Goal: Book appointment/travel/reservation

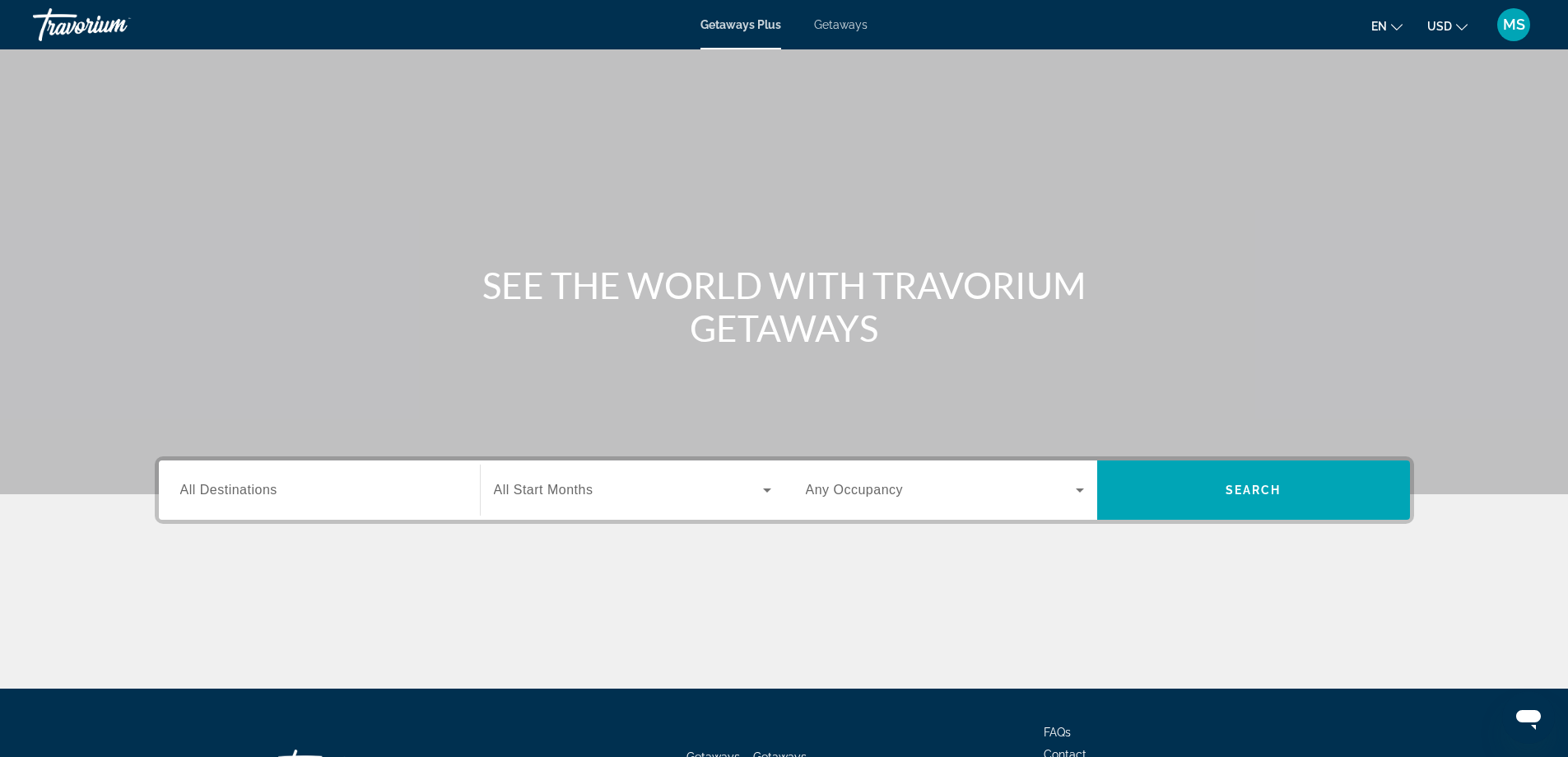
click at [831, 27] on span "Getaways" at bounding box center [840, 25] width 54 height 14
click at [753, 25] on span "Getaways Plus" at bounding box center [740, 25] width 80 height 14
click at [766, 489] on icon "Search widget" at bounding box center [766, 490] width 8 height 4
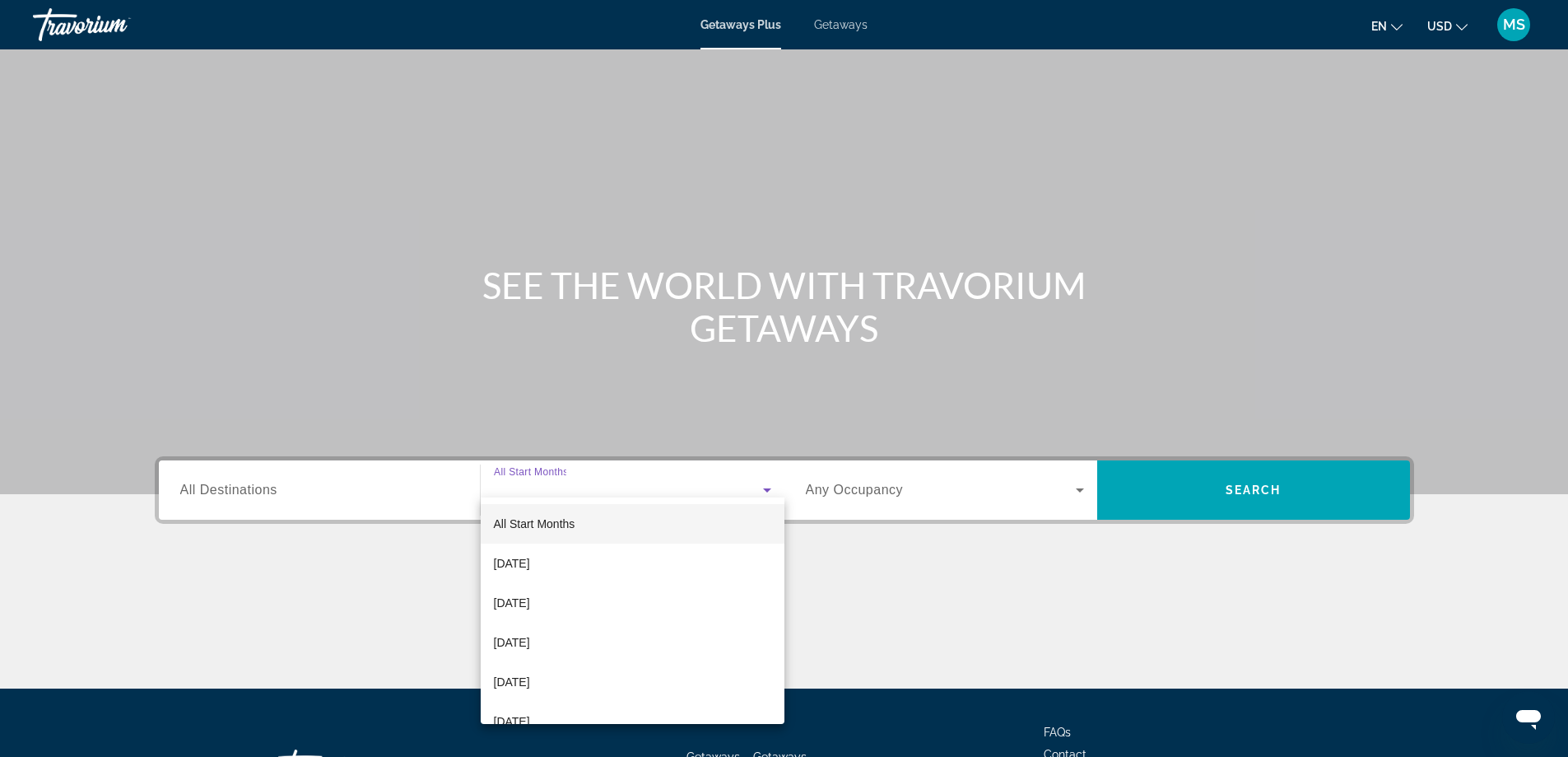
scroll to position [133, 0]
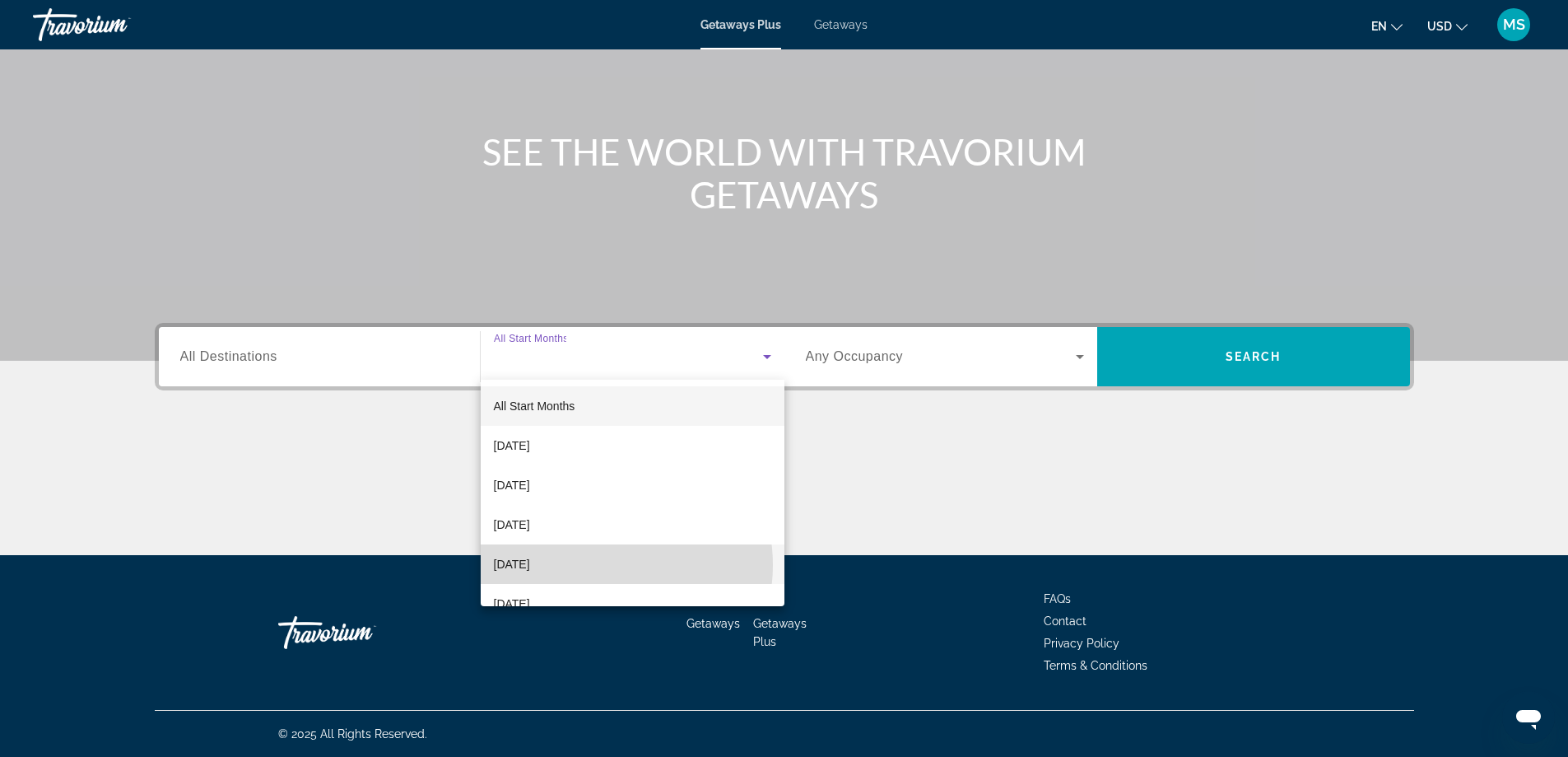
click at [603, 565] on mat-option "[DATE]" at bounding box center [632, 564] width 304 height 40
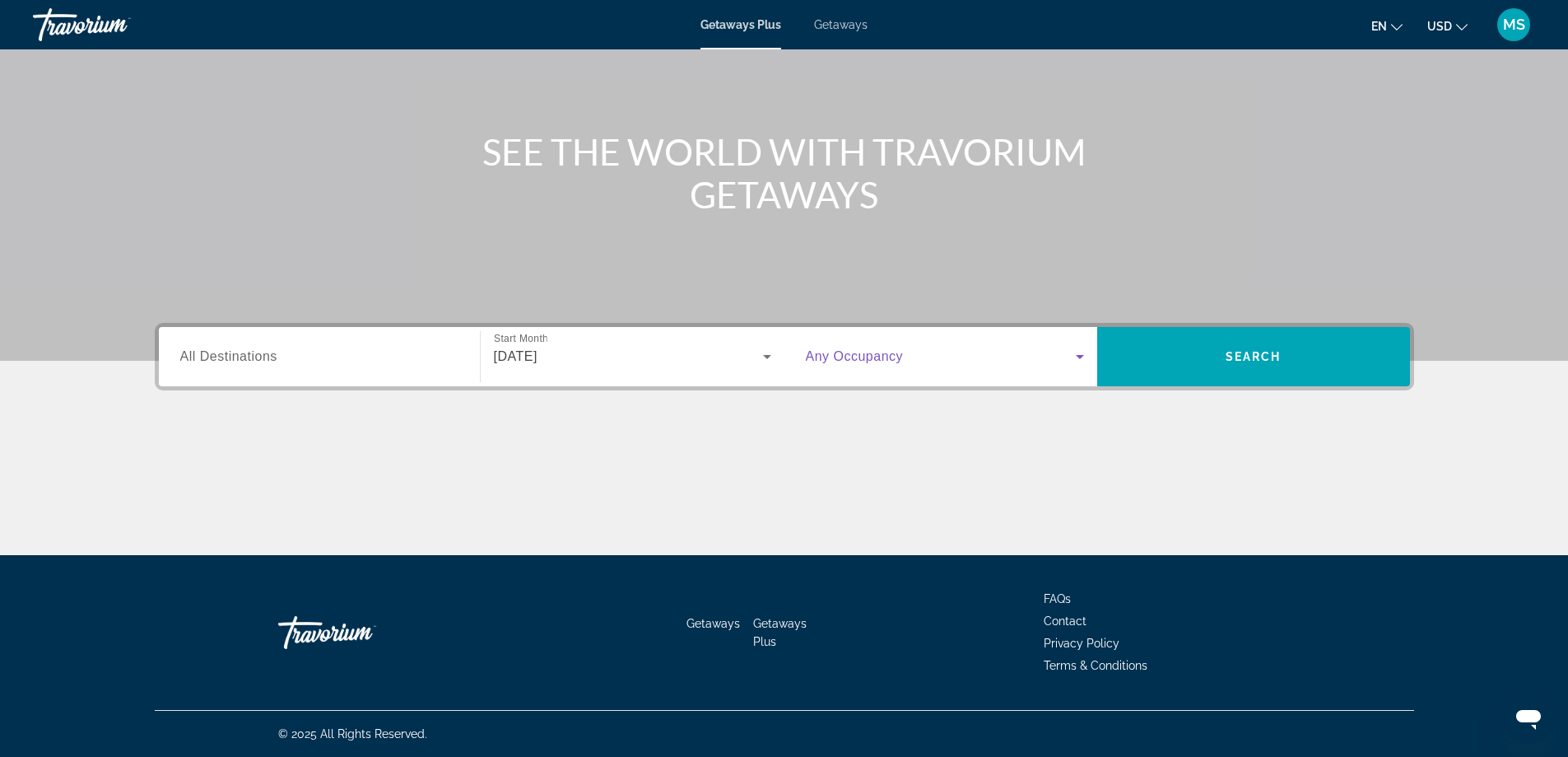
click at [1077, 354] on icon "Search widget" at bounding box center [1079, 357] width 19 height 19
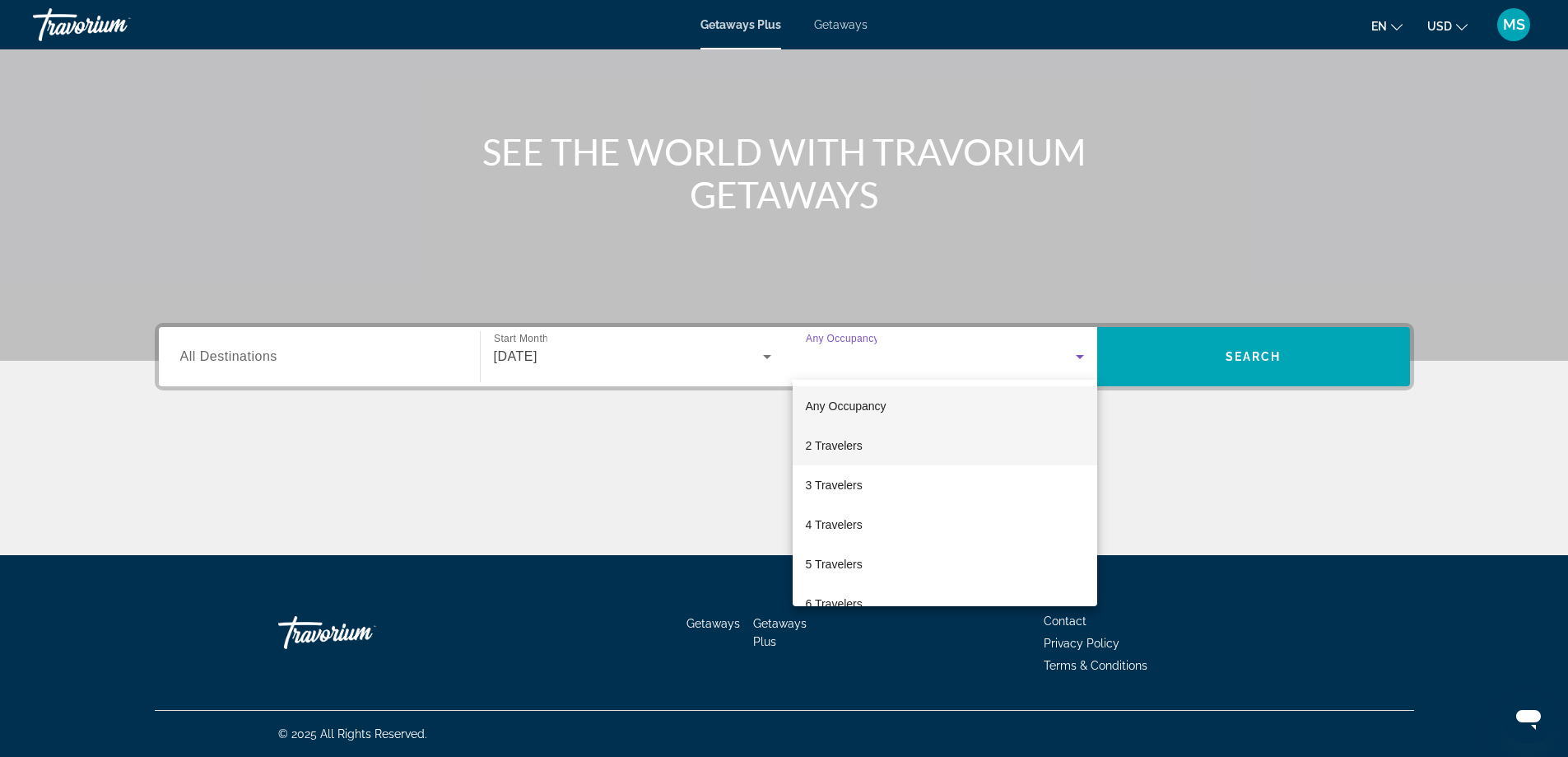
click at [831, 450] on span "2 Travelers" at bounding box center [834, 445] width 56 height 19
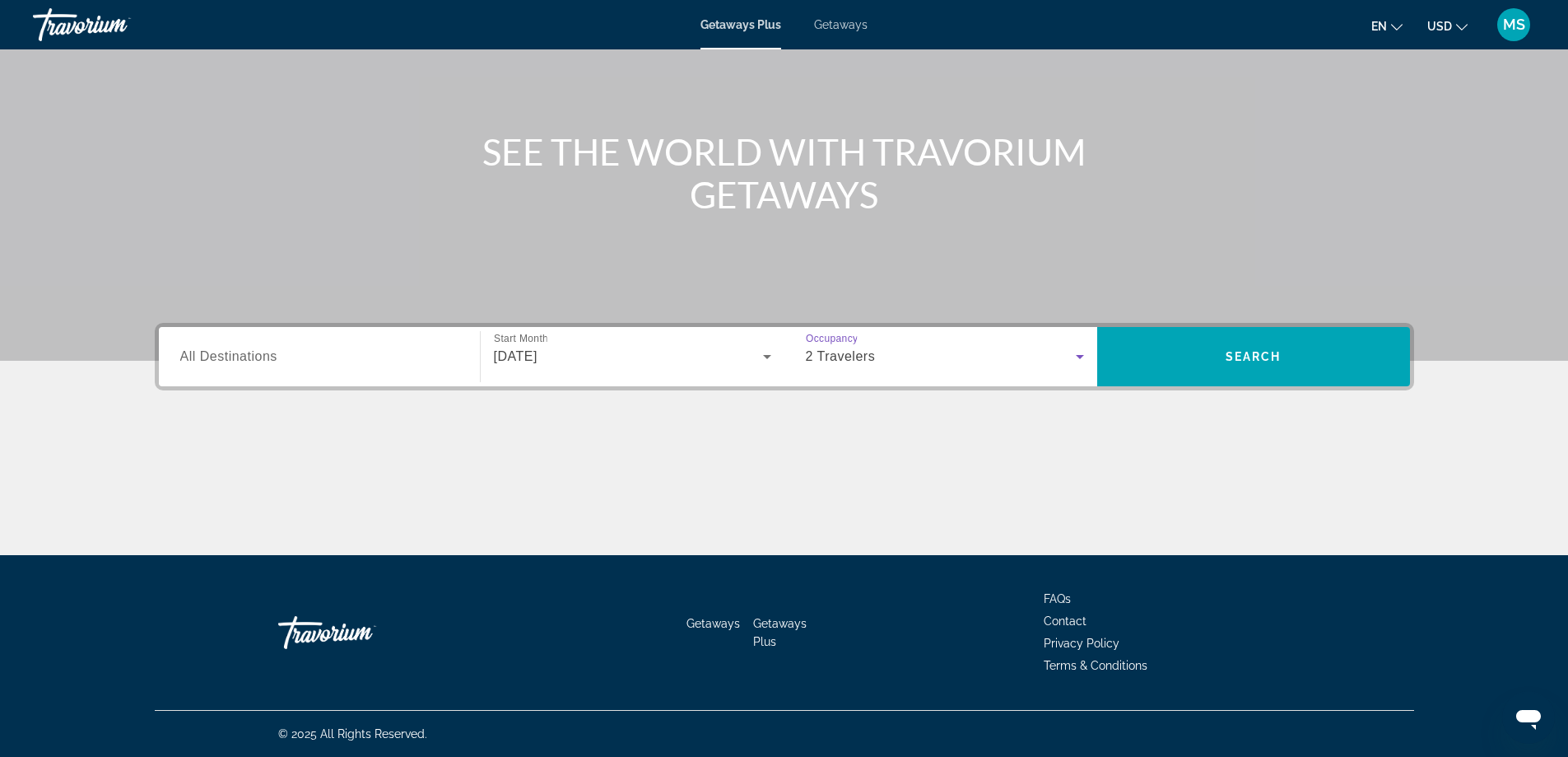
click at [369, 366] on div "Search widget" at bounding box center [319, 357] width 279 height 47
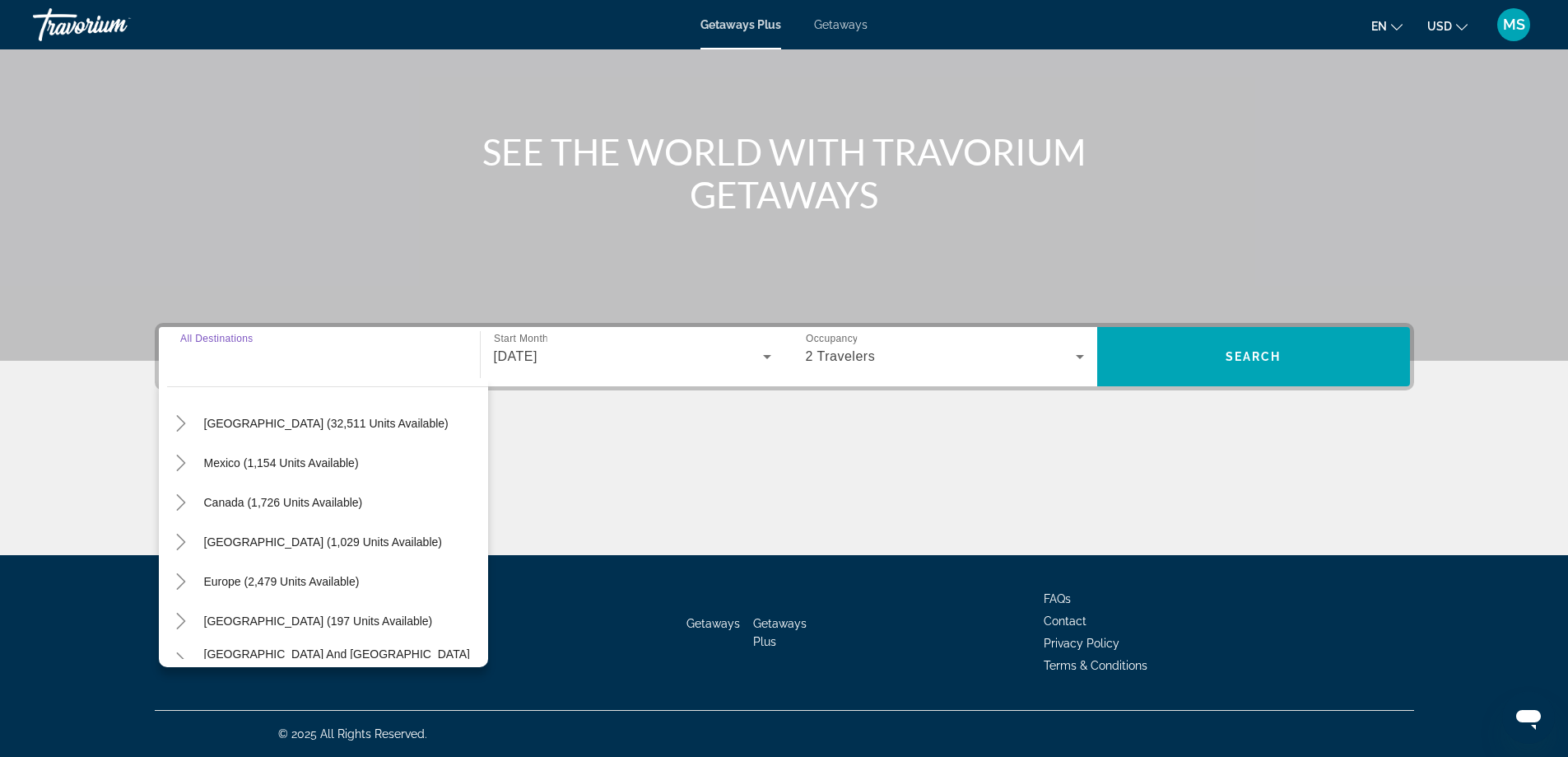
scroll to position [19, 0]
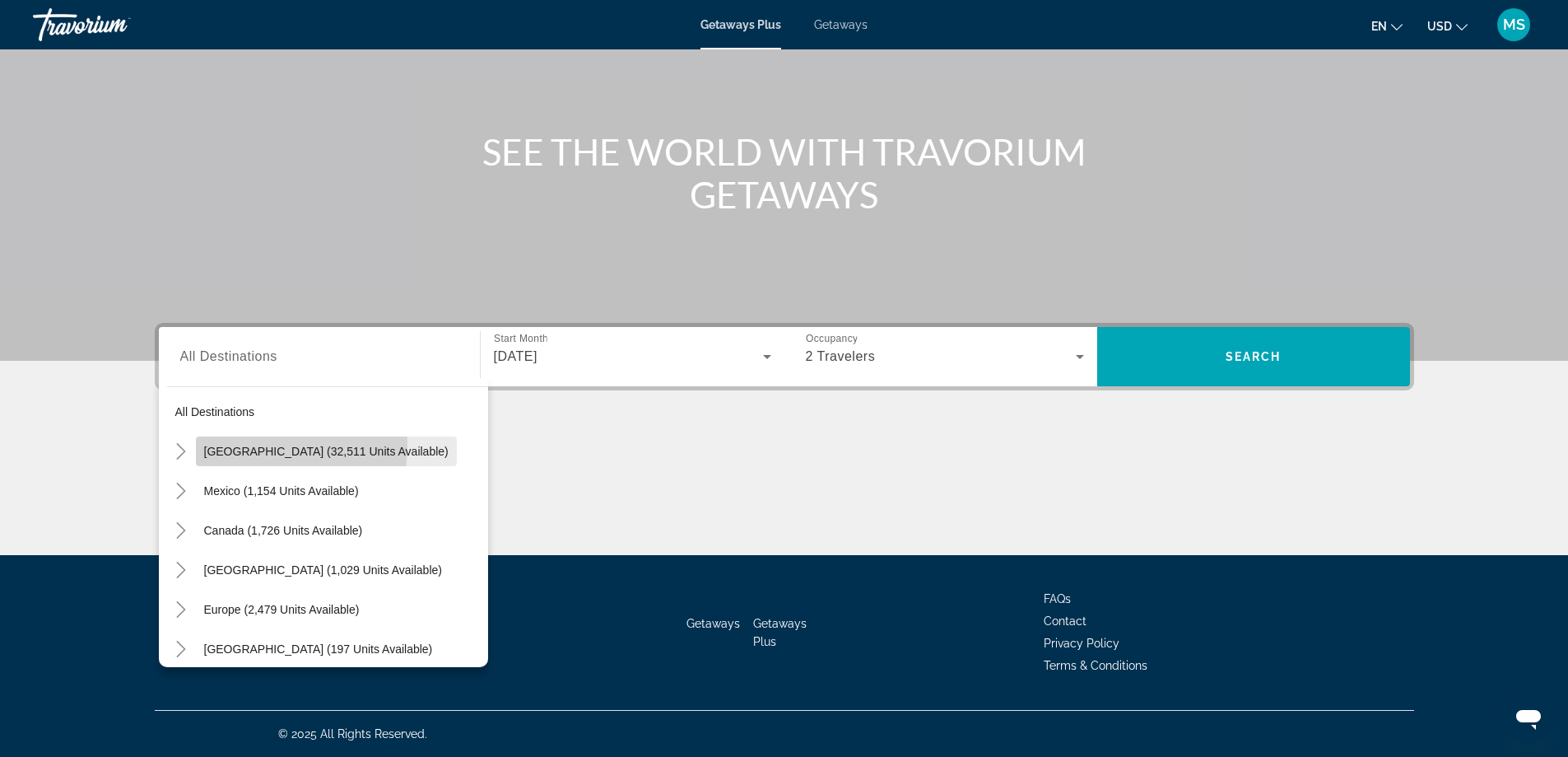
click at [248, 445] on span "[GEOGRAPHIC_DATA] (32,511 units available)" at bounding box center [326, 451] width 244 height 14
type input "**********"
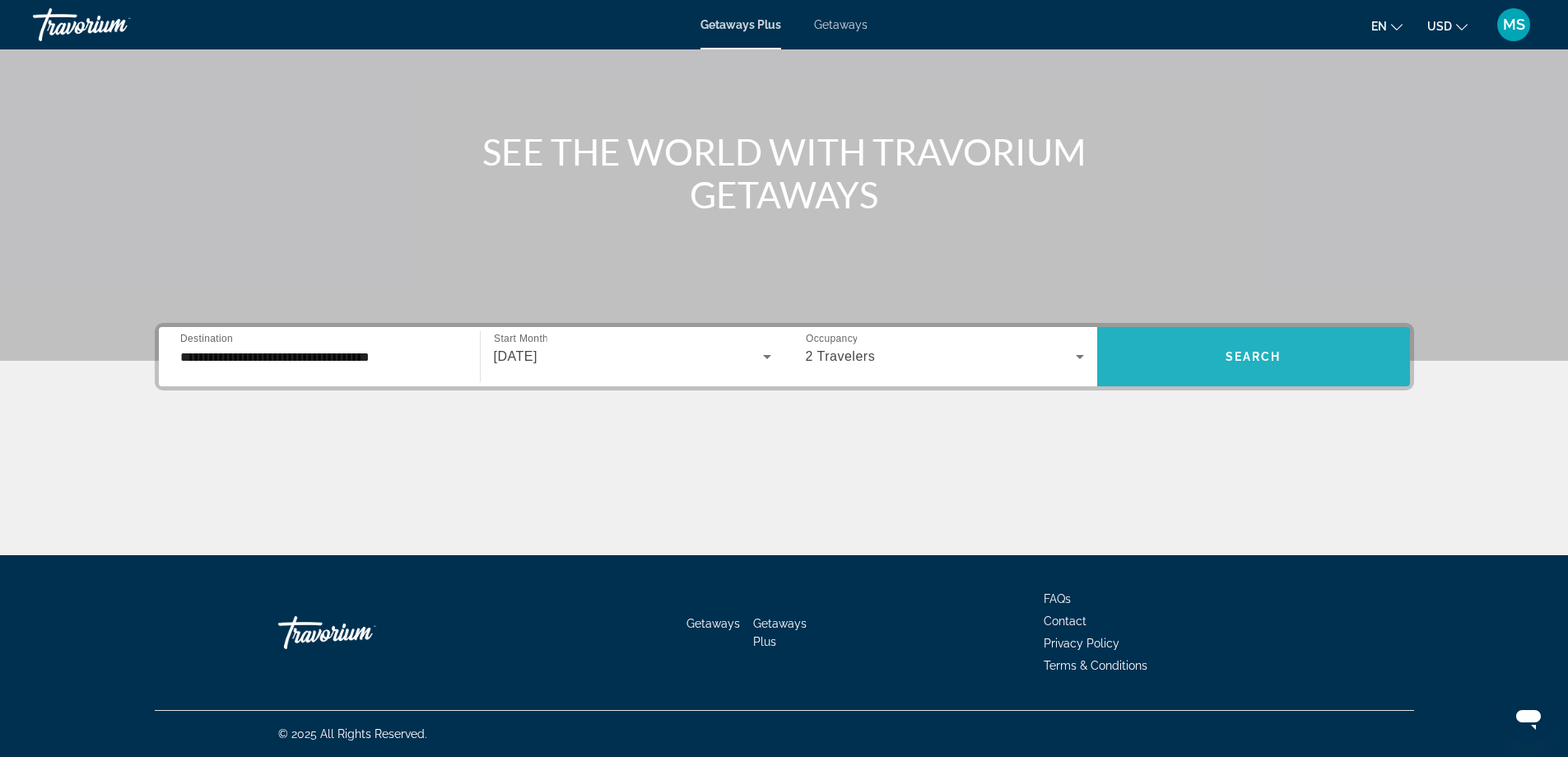
click at [1279, 362] on span "Search" at bounding box center [1252, 357] width 56 height 14
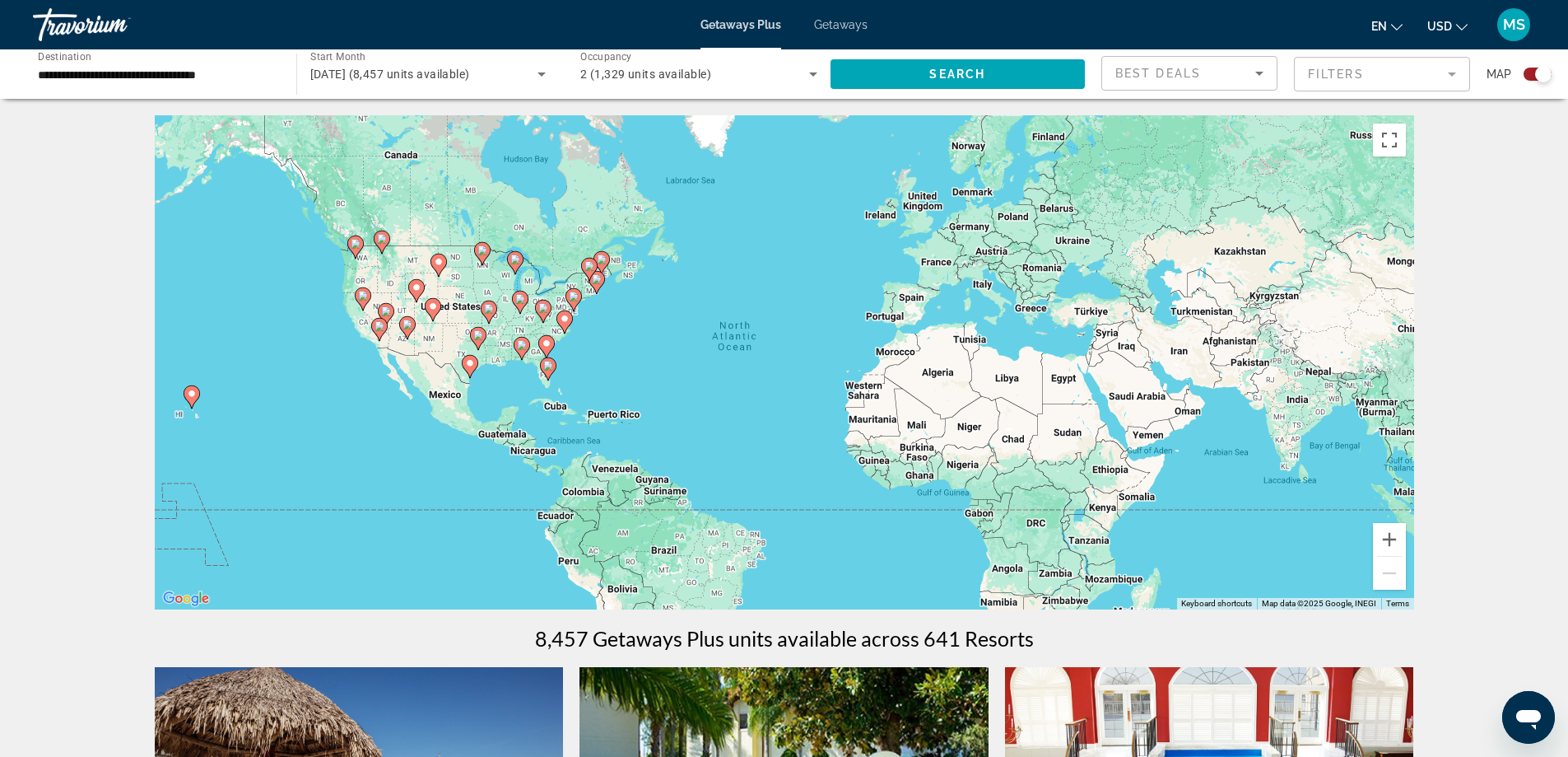
click at [519, 348] on image "Main content" at bounding box center [522, 345] width 10 height 10
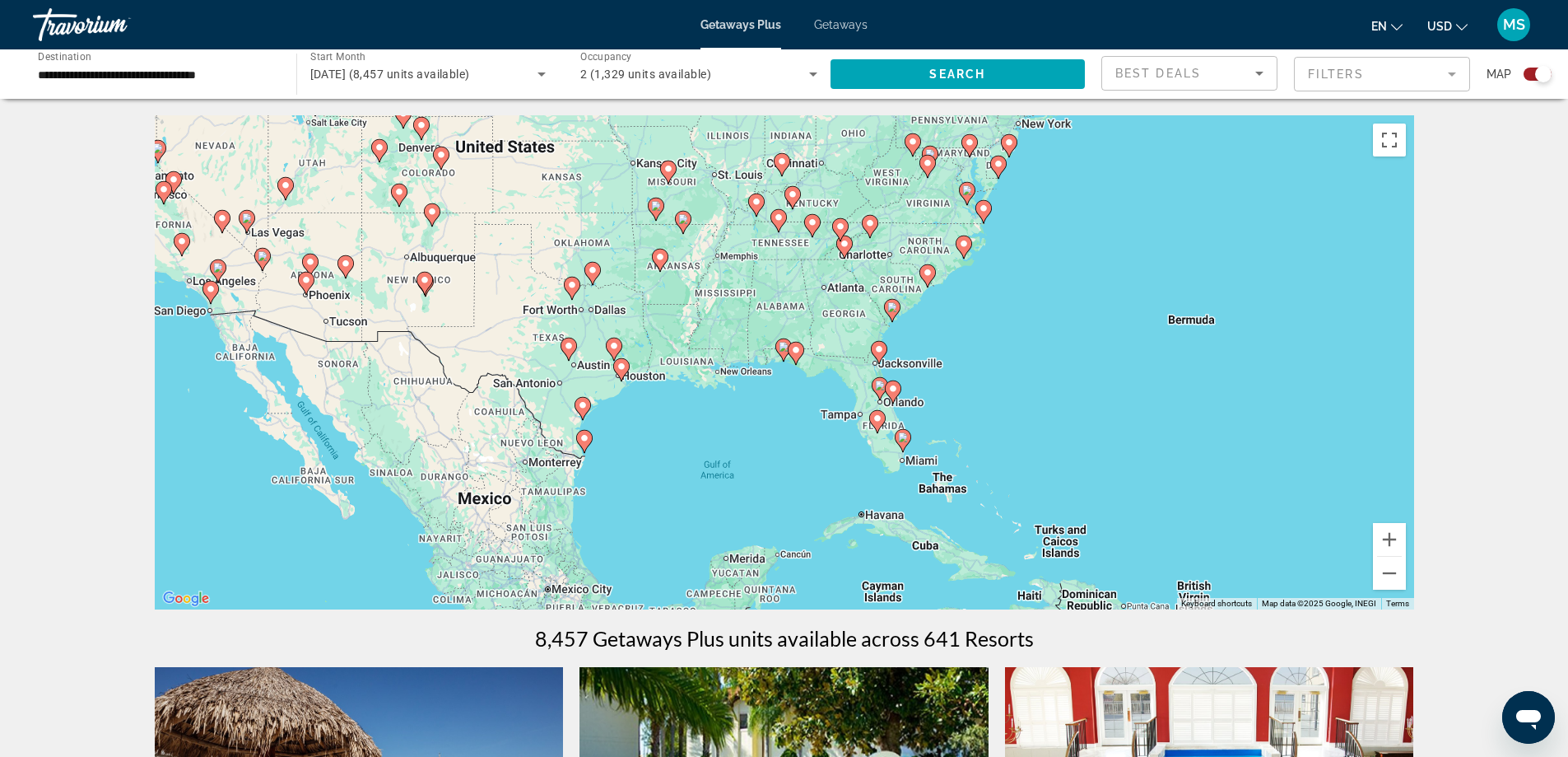
click at [794, 350] on image "Main content" at bounding box center [796, 350] width 10 height 10
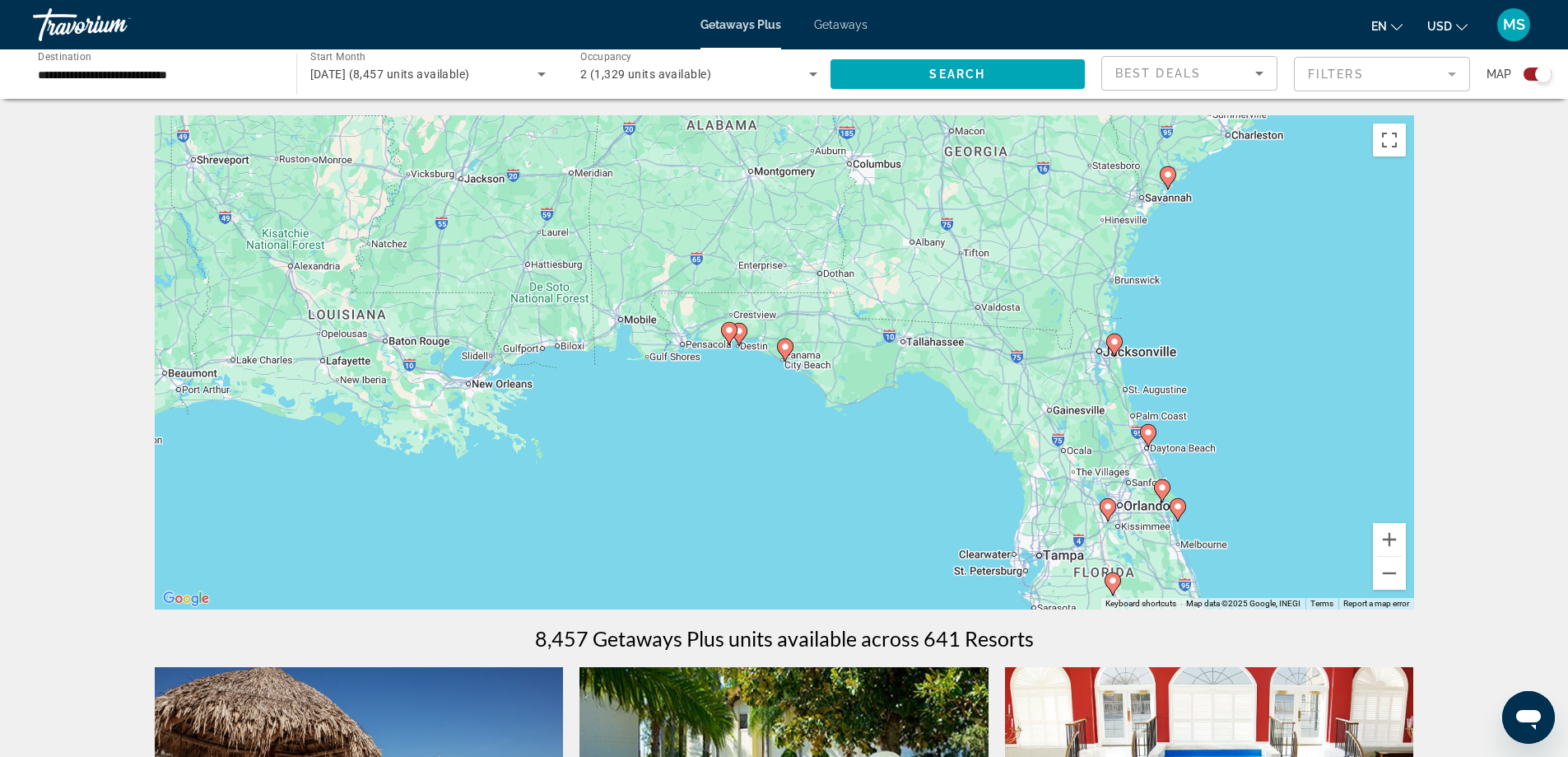
click at [740, 333] on image "Main content" at bounding box center [739, 331] width 10 height 10
type input "**********"
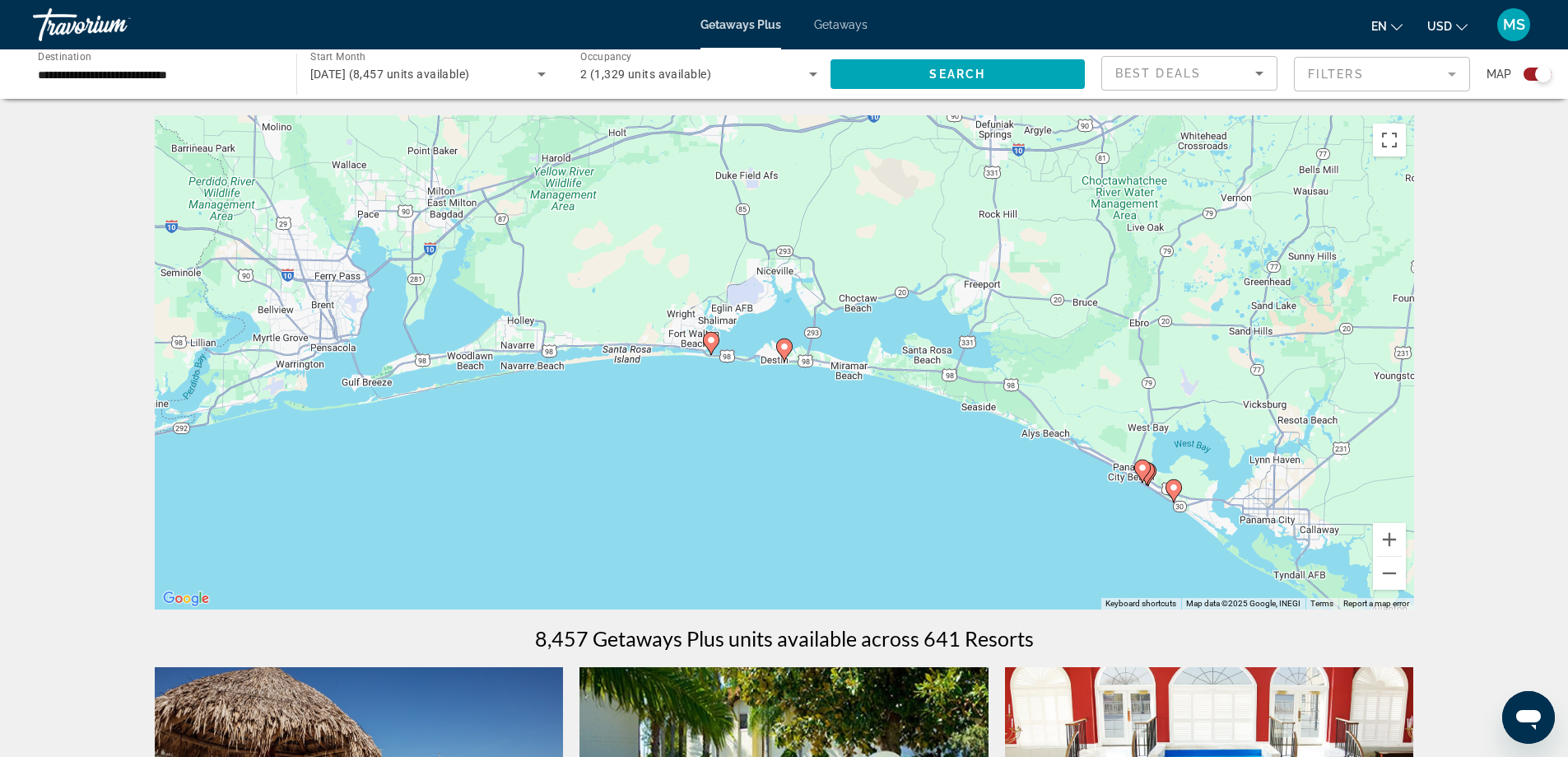
click at [784, 350] on image "Main content" at bounding box center [784, 347] width 10 height 10
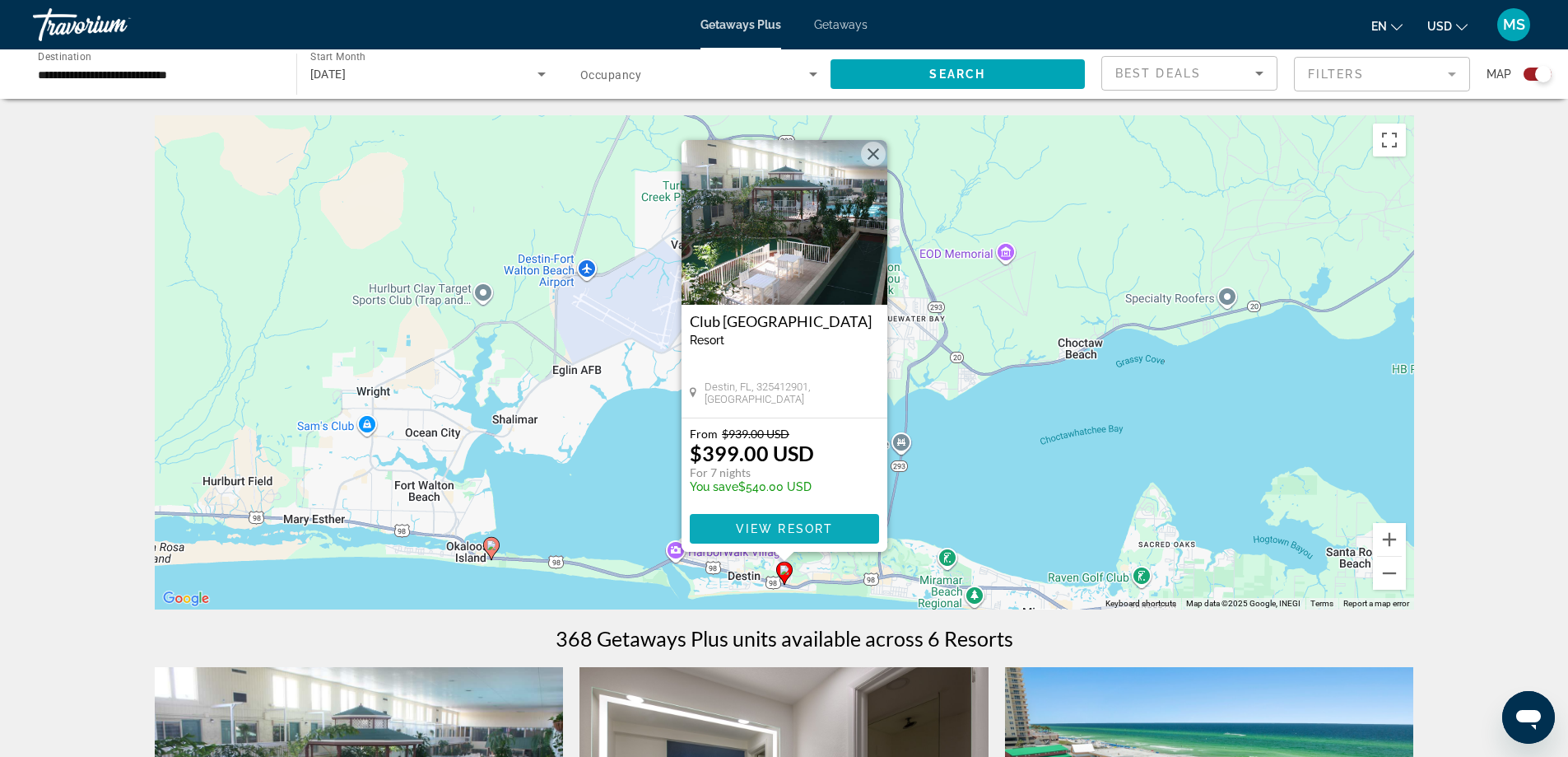
click at [761, 523] on span "View Resort" at bounding box center [784, 529] width 97 height 14
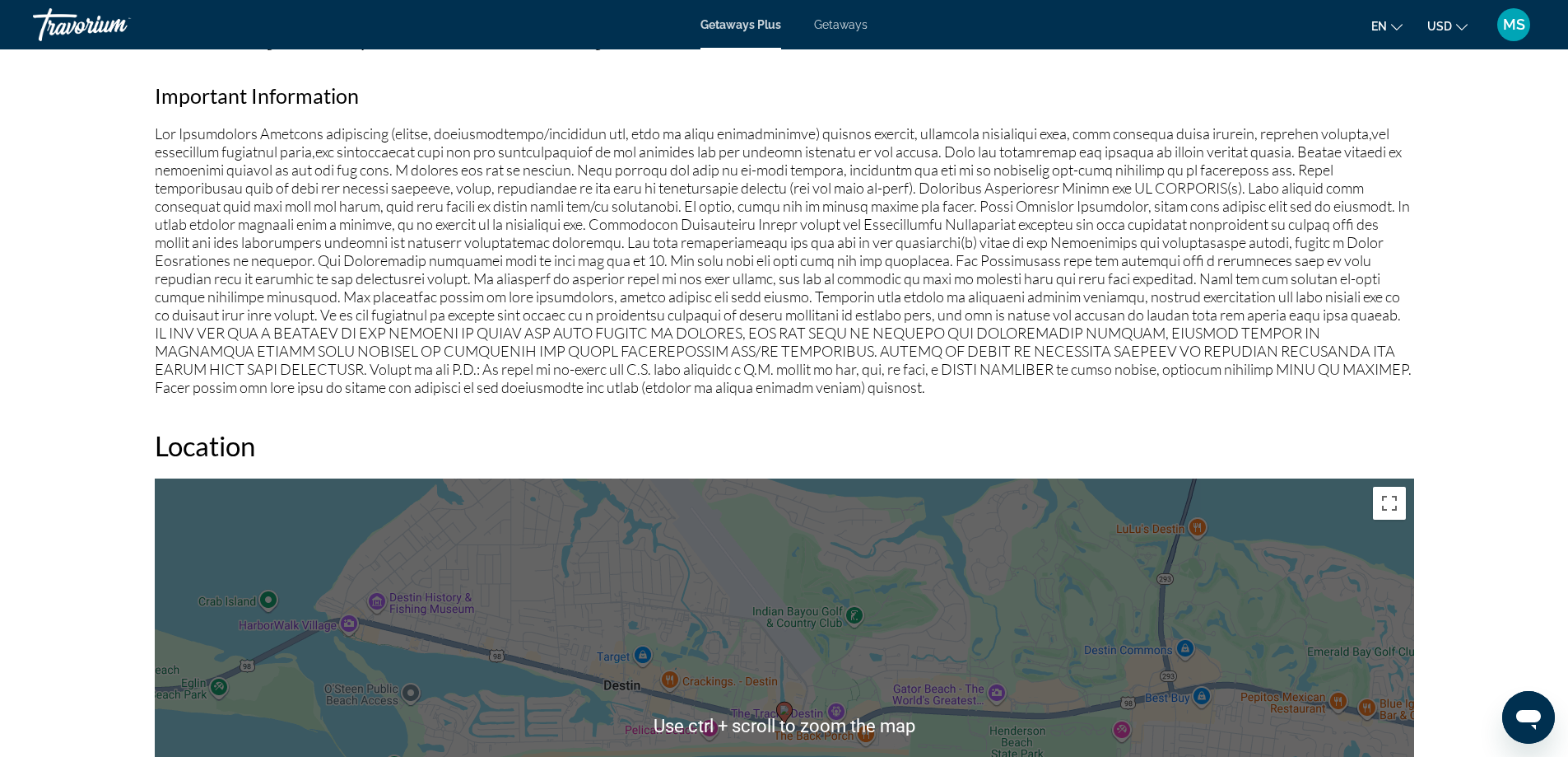
scroll to position [1893, 0]
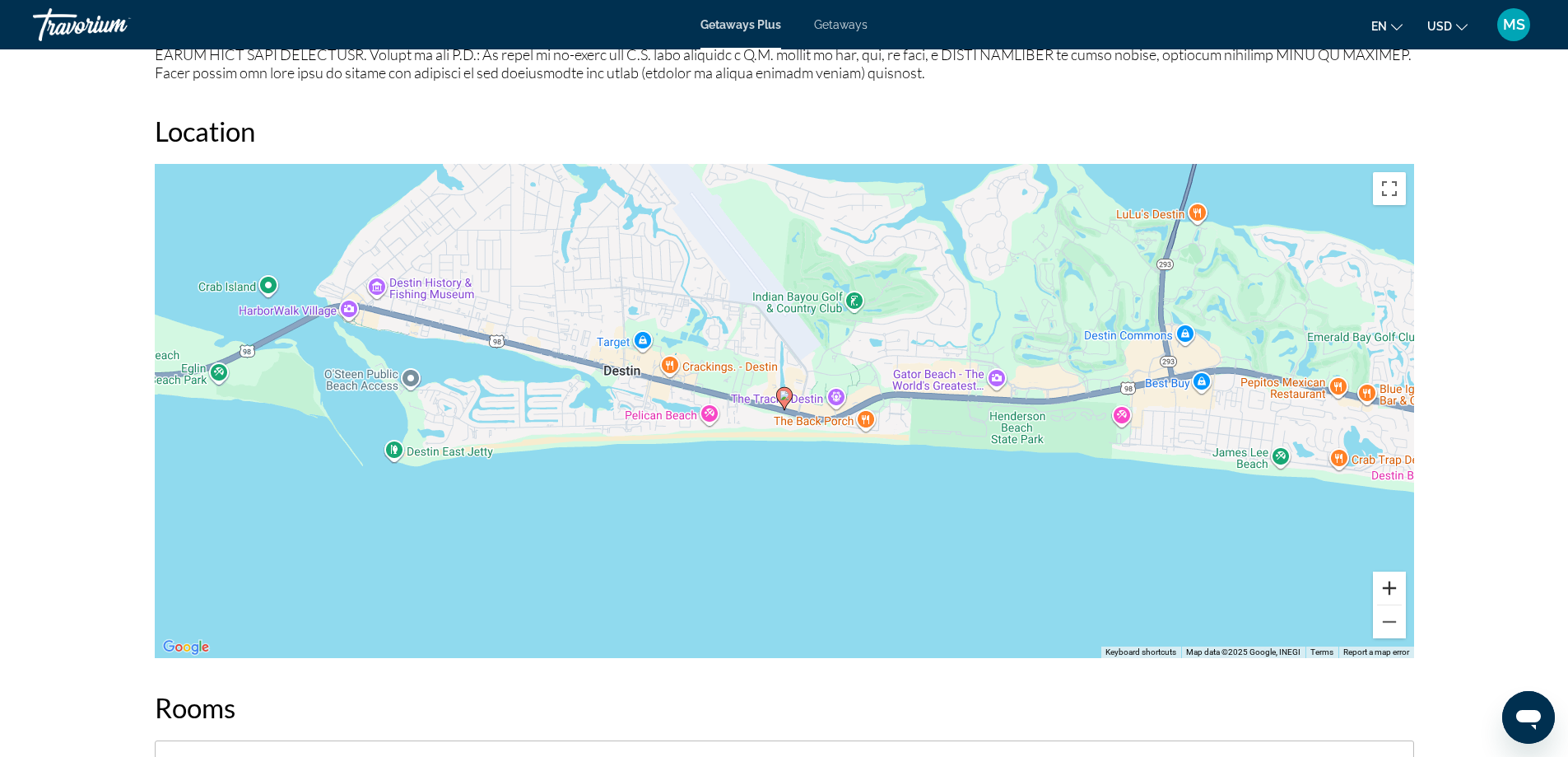
click at [1388, 586] on button "Zoom in" at bounding box center [1389, 587] width 33 height 33
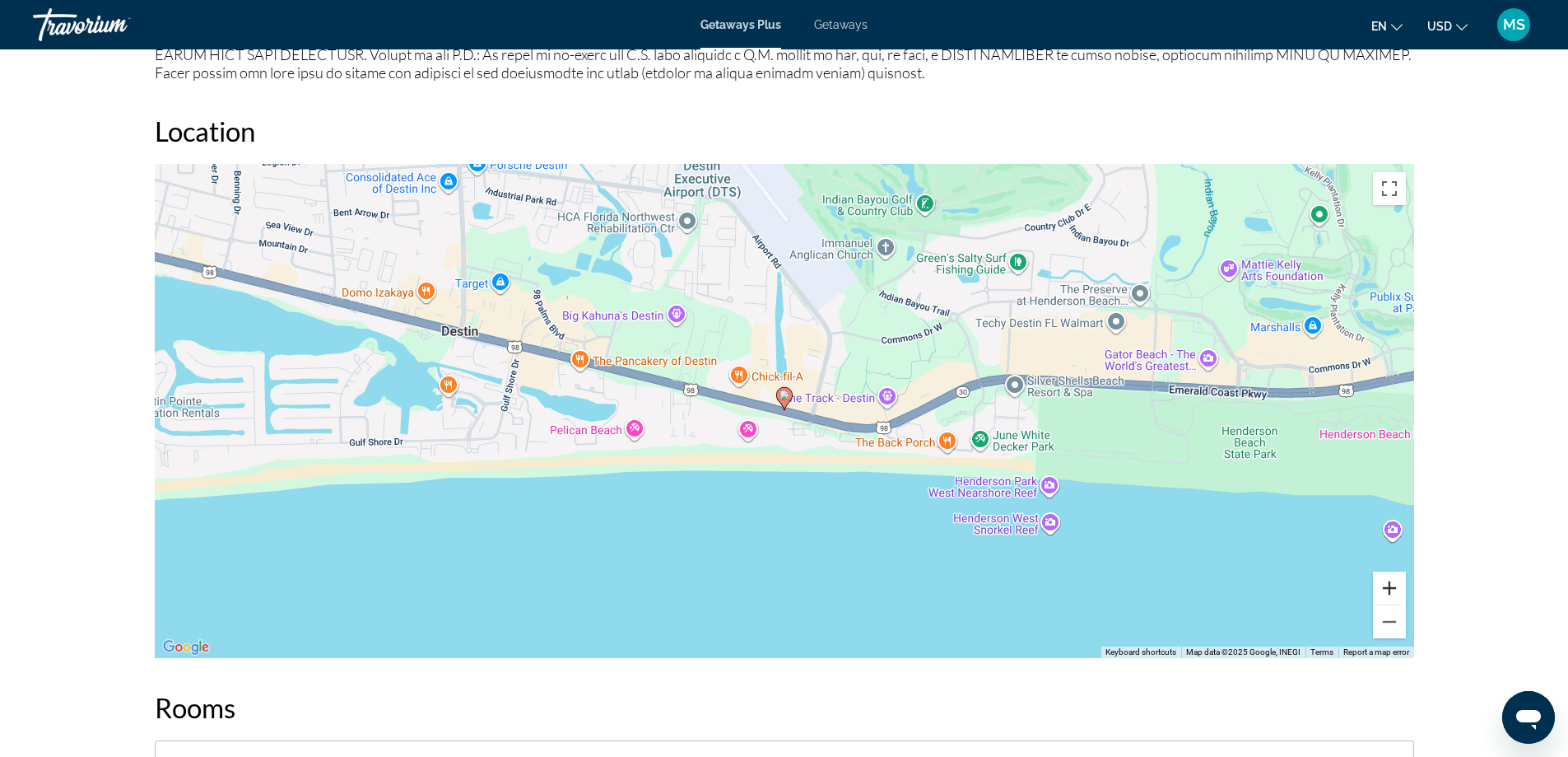
click at [1387, 585] on button "Zoom in" at bounding box center [1389, 587] width 33 height 33
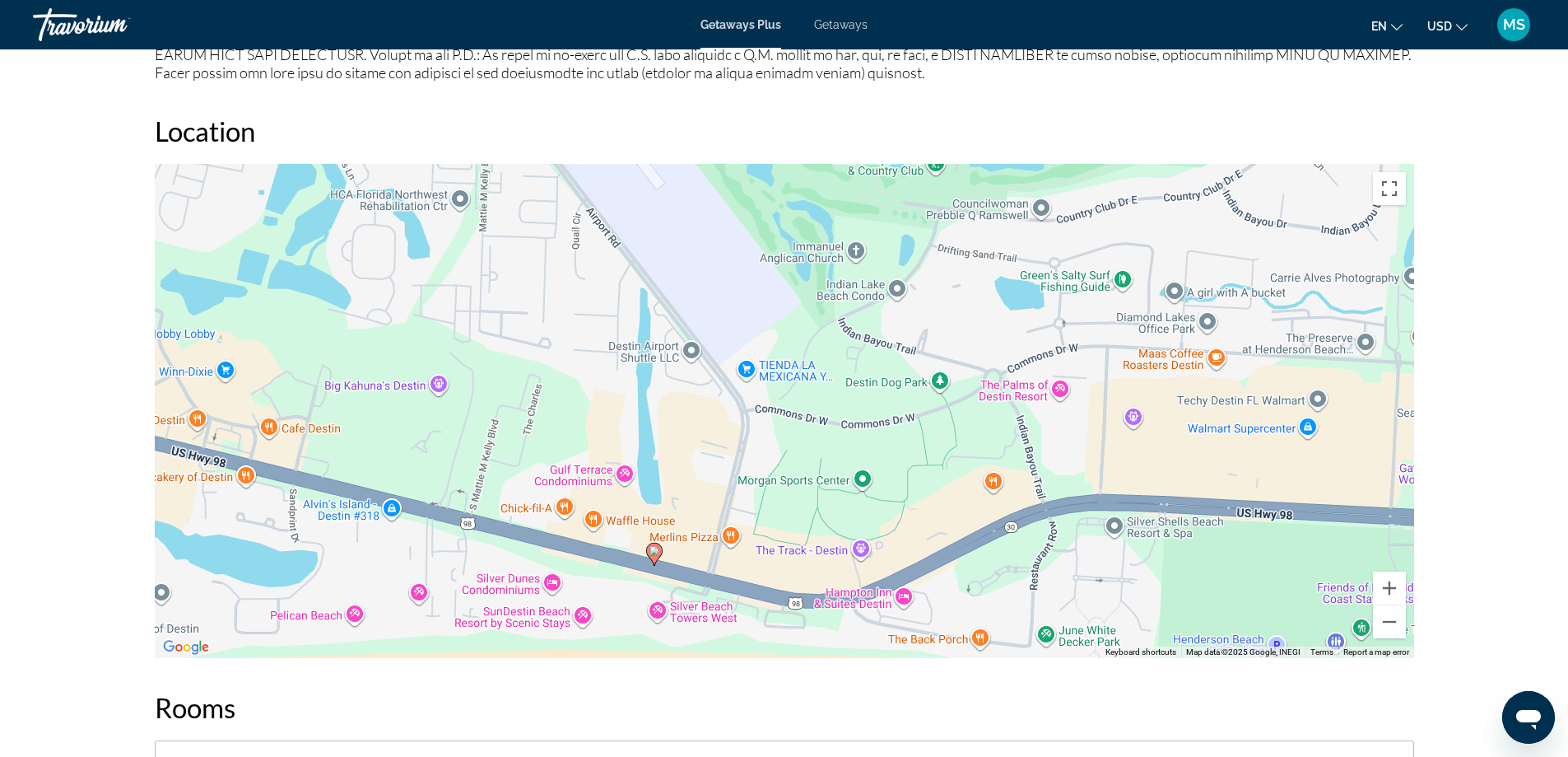
drag, startPoint x: 921, startPoint y: 485, endPoint x: 792, endPoint y: 643, distance: 204.0
click at [792, 643] on div "To activate drag with keyboard, press Alt + Enter. Once in keyboard drag state,…" at bounding box center [784, 410] width 1259 height 494
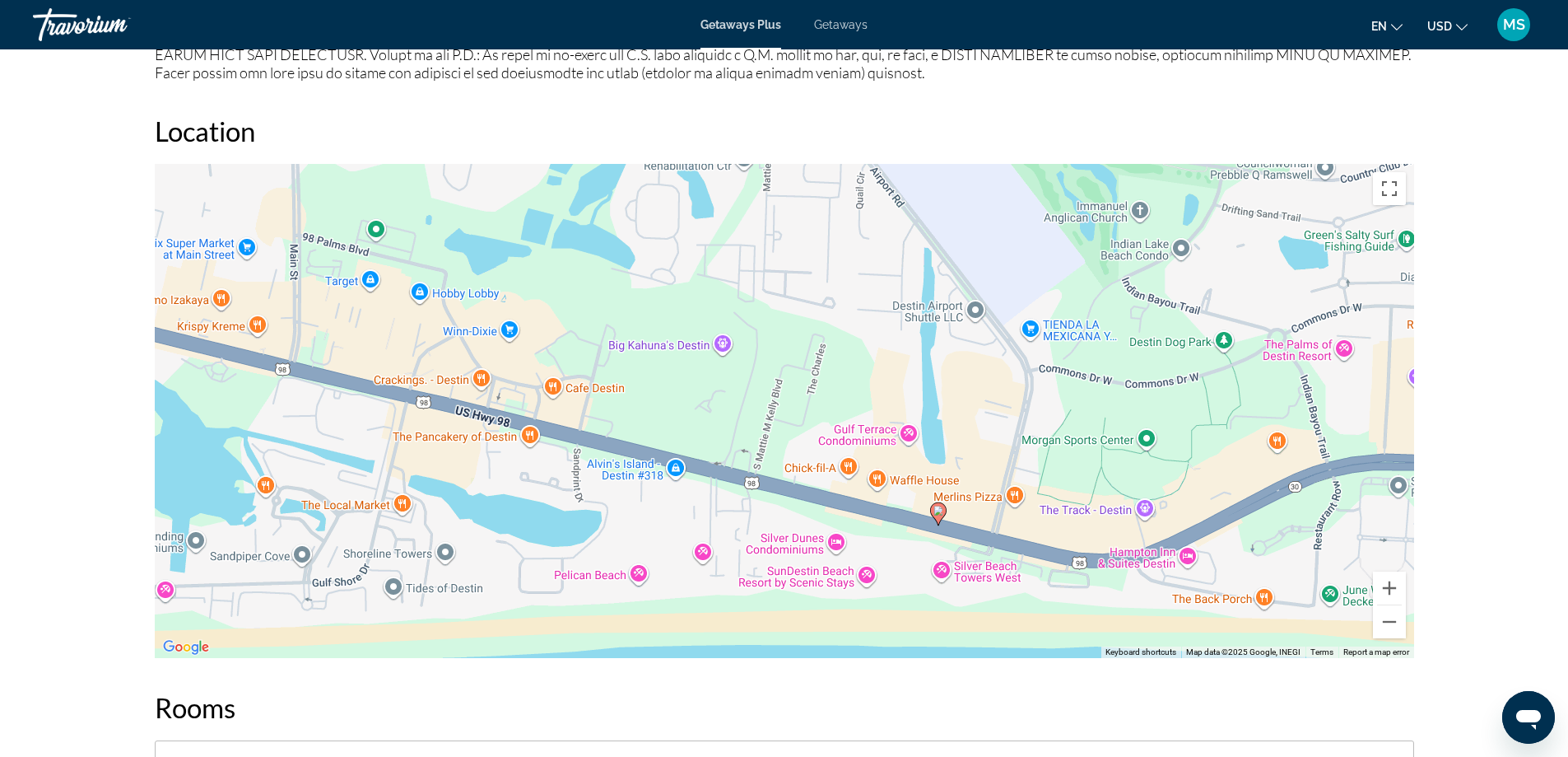
drag, startPoint x: 1062, startPoint y: 511, endPoint x: 1340, endPoint y: 470, distance: 281.0
click at [1340, 470] on div "To activate drag with keyboard, press Alt + Enter. Once in keyboard drag state,…" at bounding box center [784, 410] width 1259 height 494
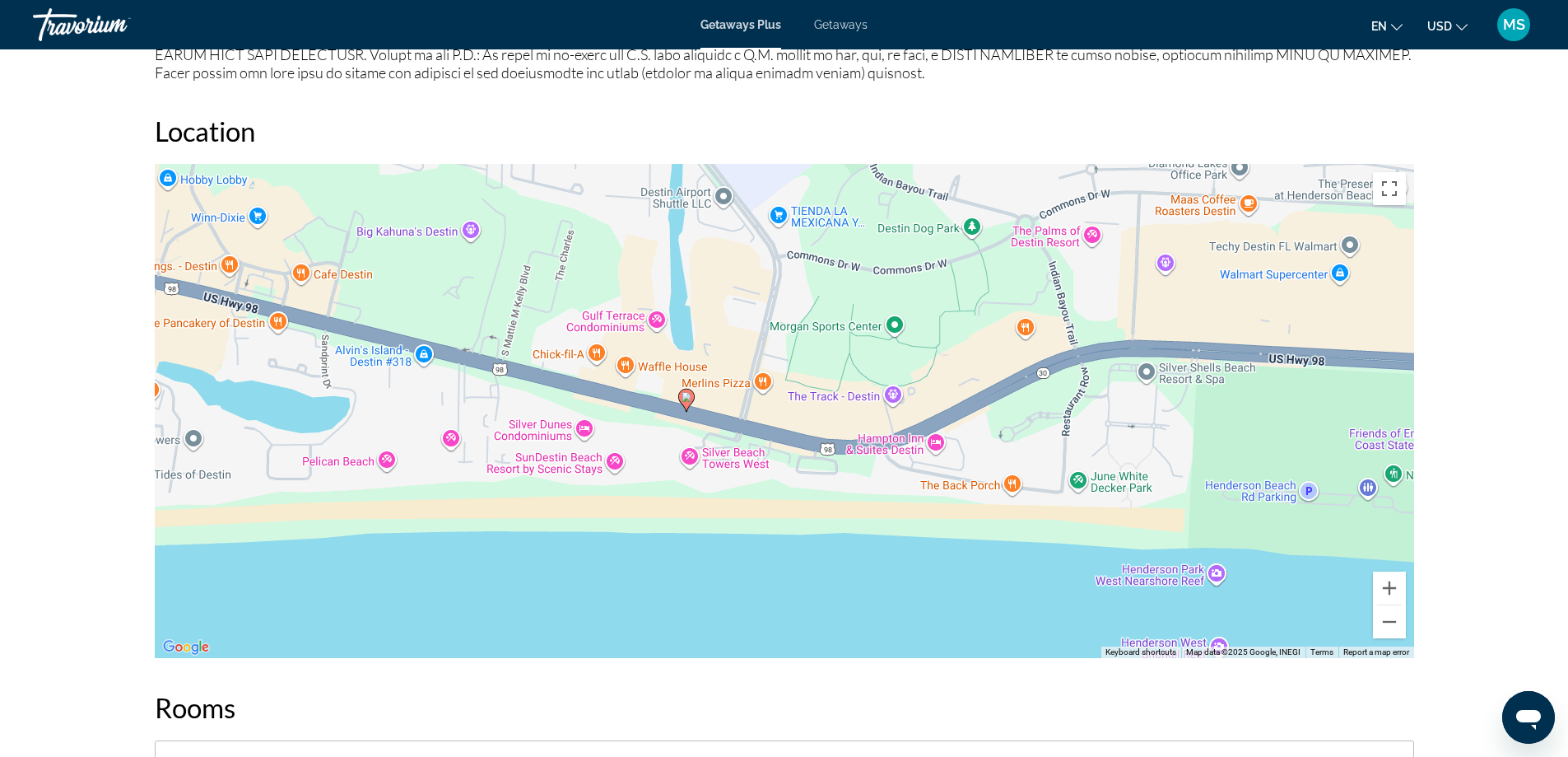
drag, startPoint x: 679, startPoint y: 462, endPoint x: 429, endPoint y: 348, distance: 274.8
click at [429, 348] on div "To activate drag with keyboard, press Alt + Enter. Once in keyboard drag state,…" at bounding box center [784, 410] width 1259 height 494
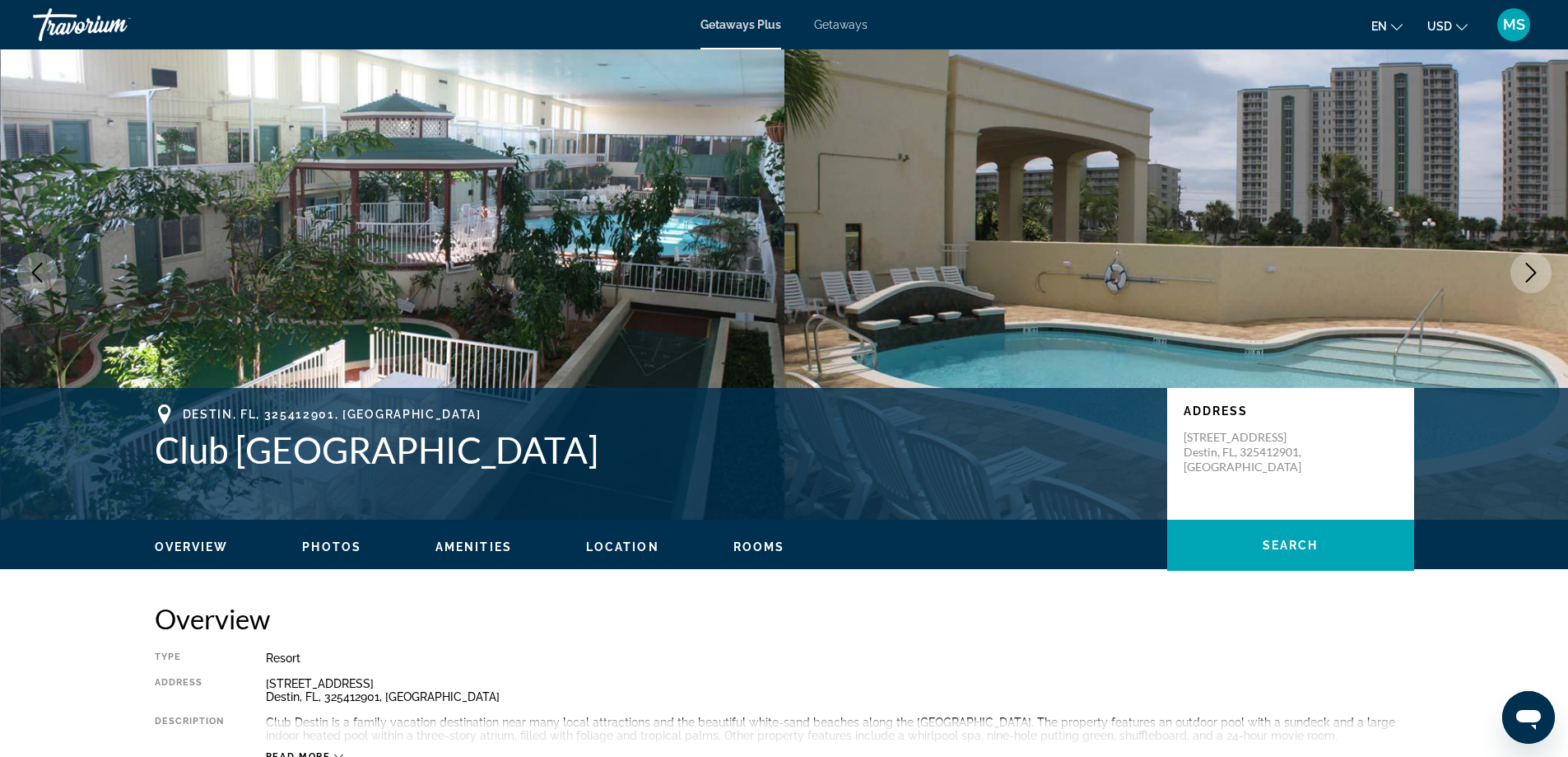
scroll to position [0, 0]
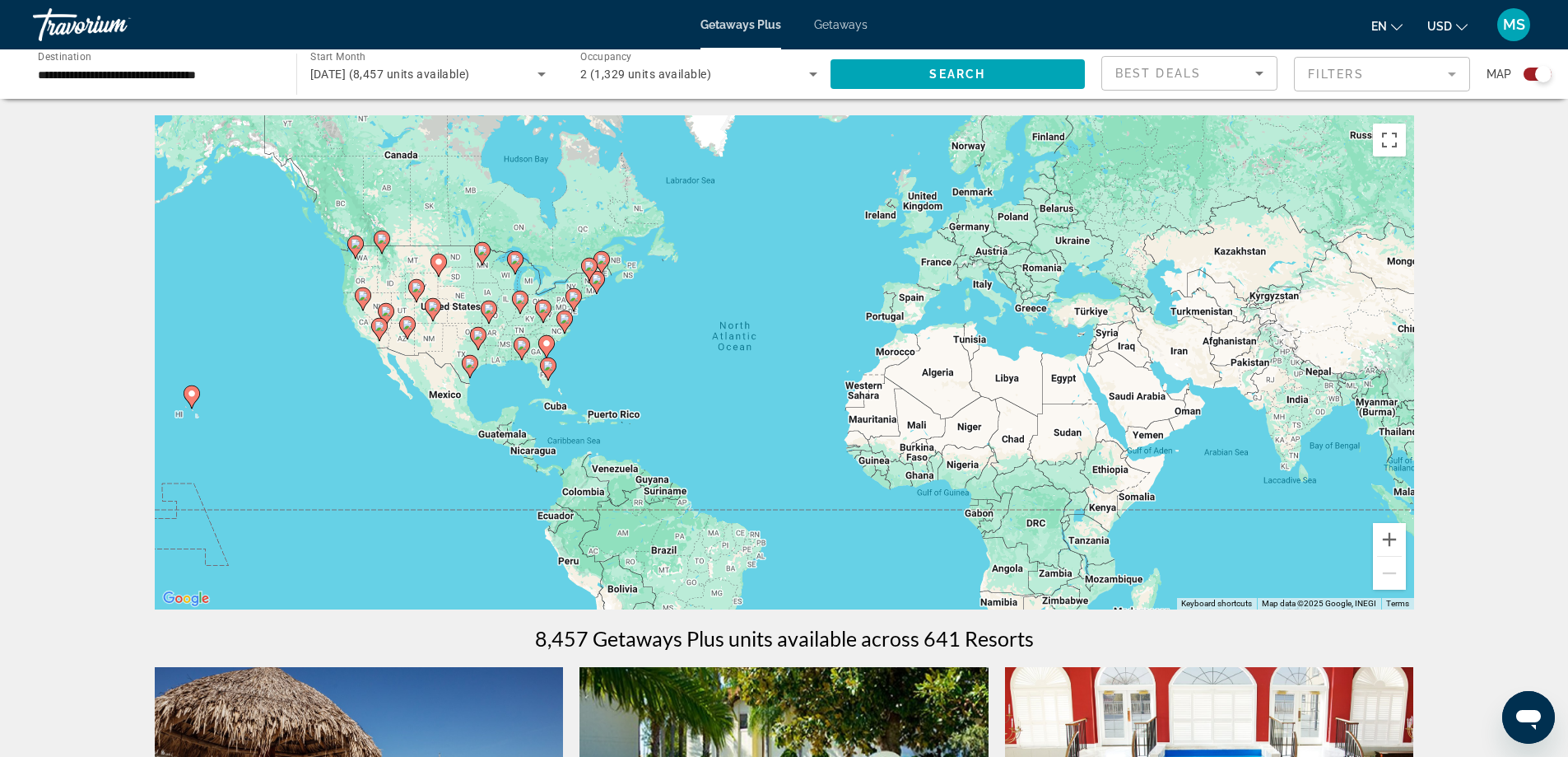
click at [521, 350] on icon "Main content" at bounding box center [520, 348] width 15 height 21
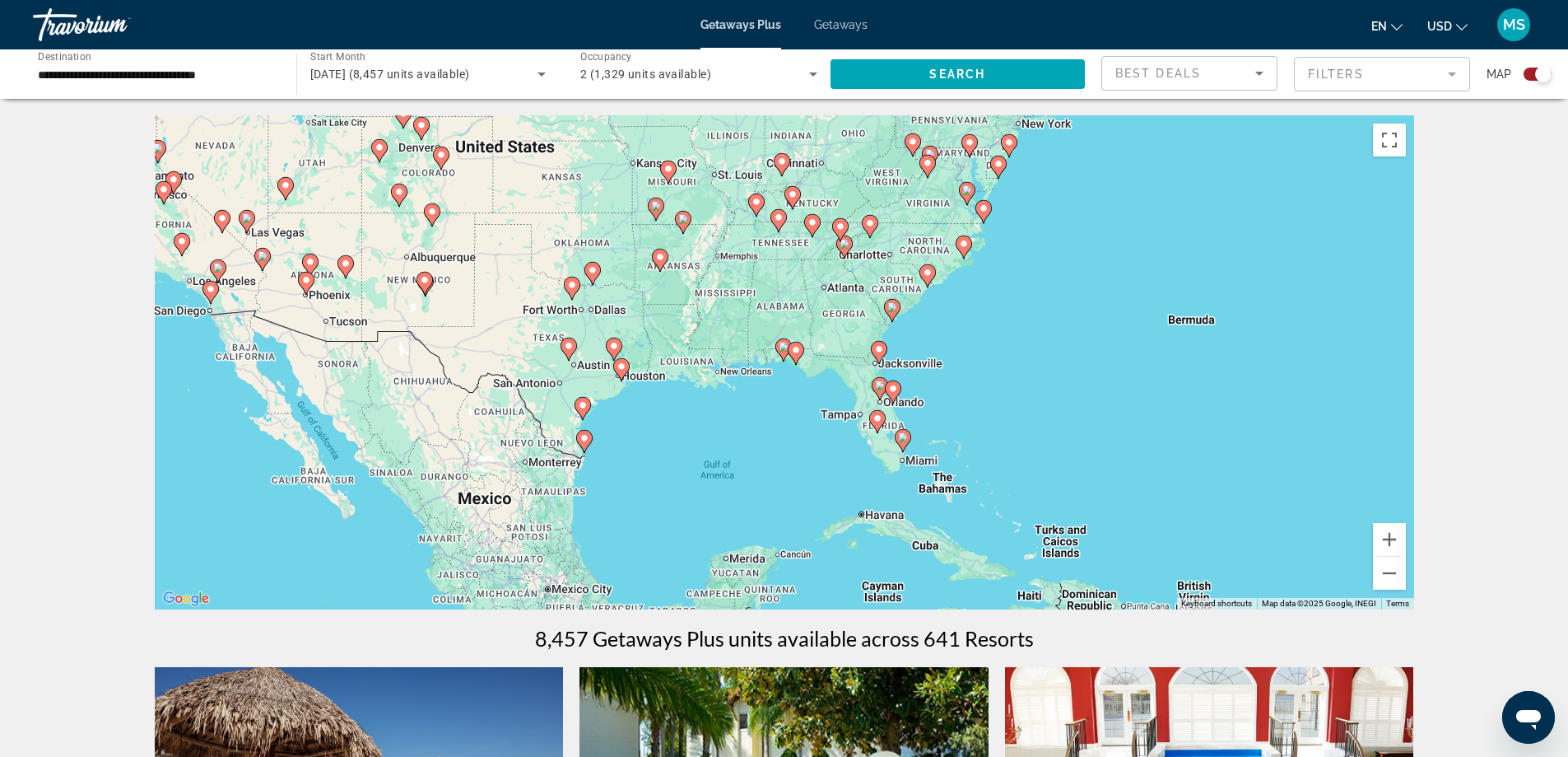
click at [783, 347] on image "Main content" at bounding box center [783, 347] width 10 height 10
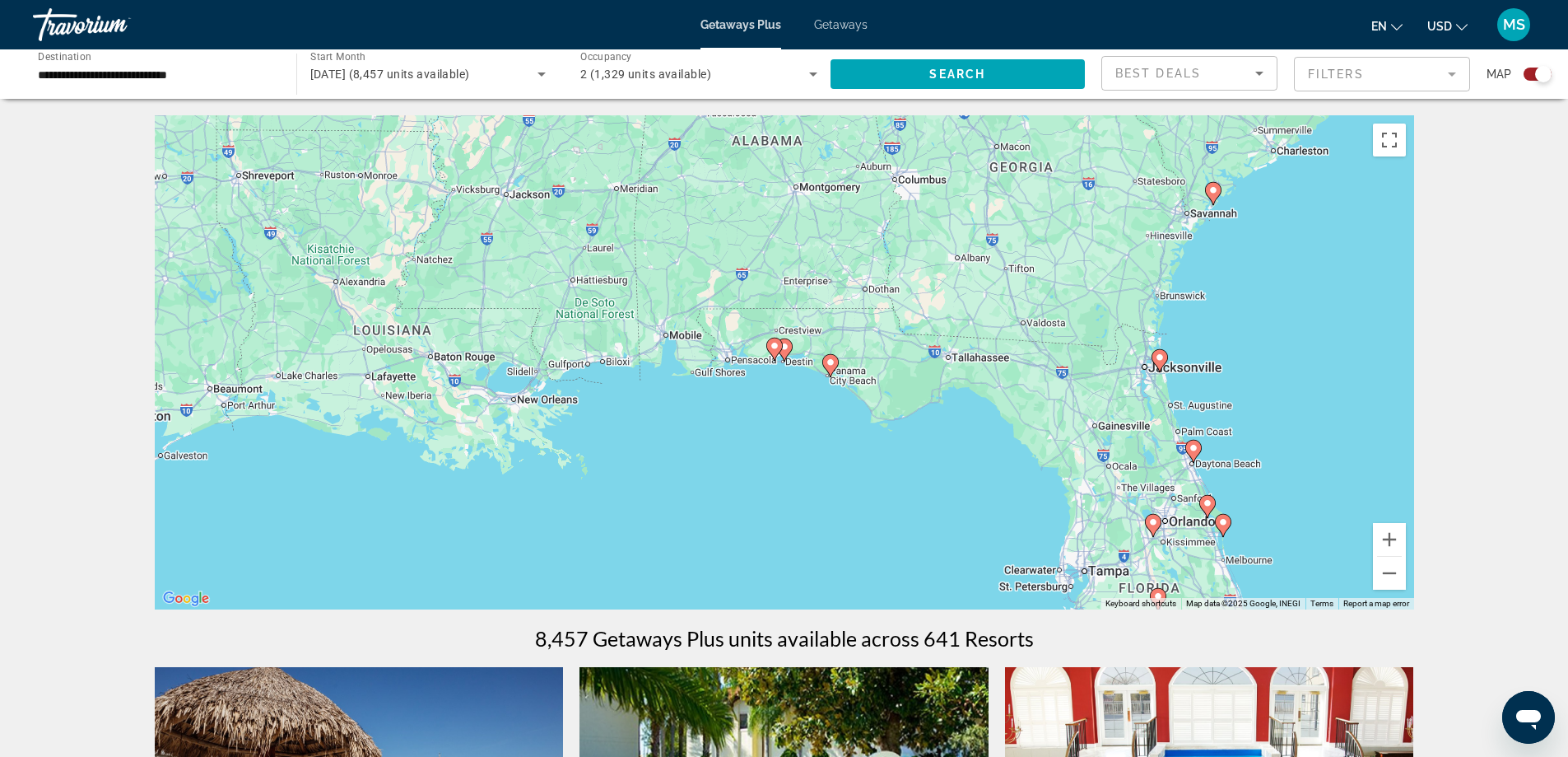
click at [773, 346] on image "Main content" at bounding box center [774, 346] width 10 height 10
type input "**********"
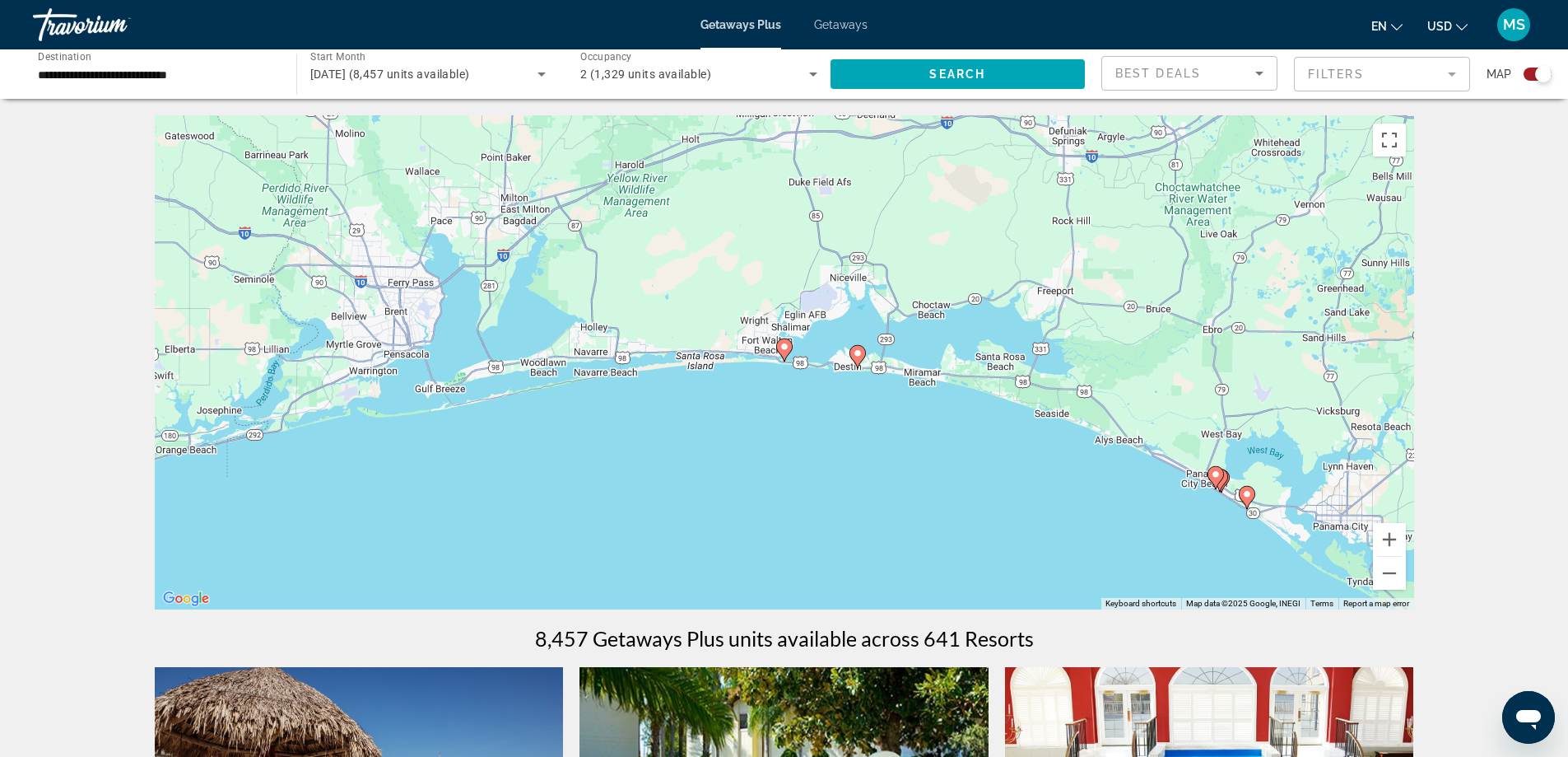
click at [784, 348] on image "Main content" at bounding box center [784, 347] width 10 height 10
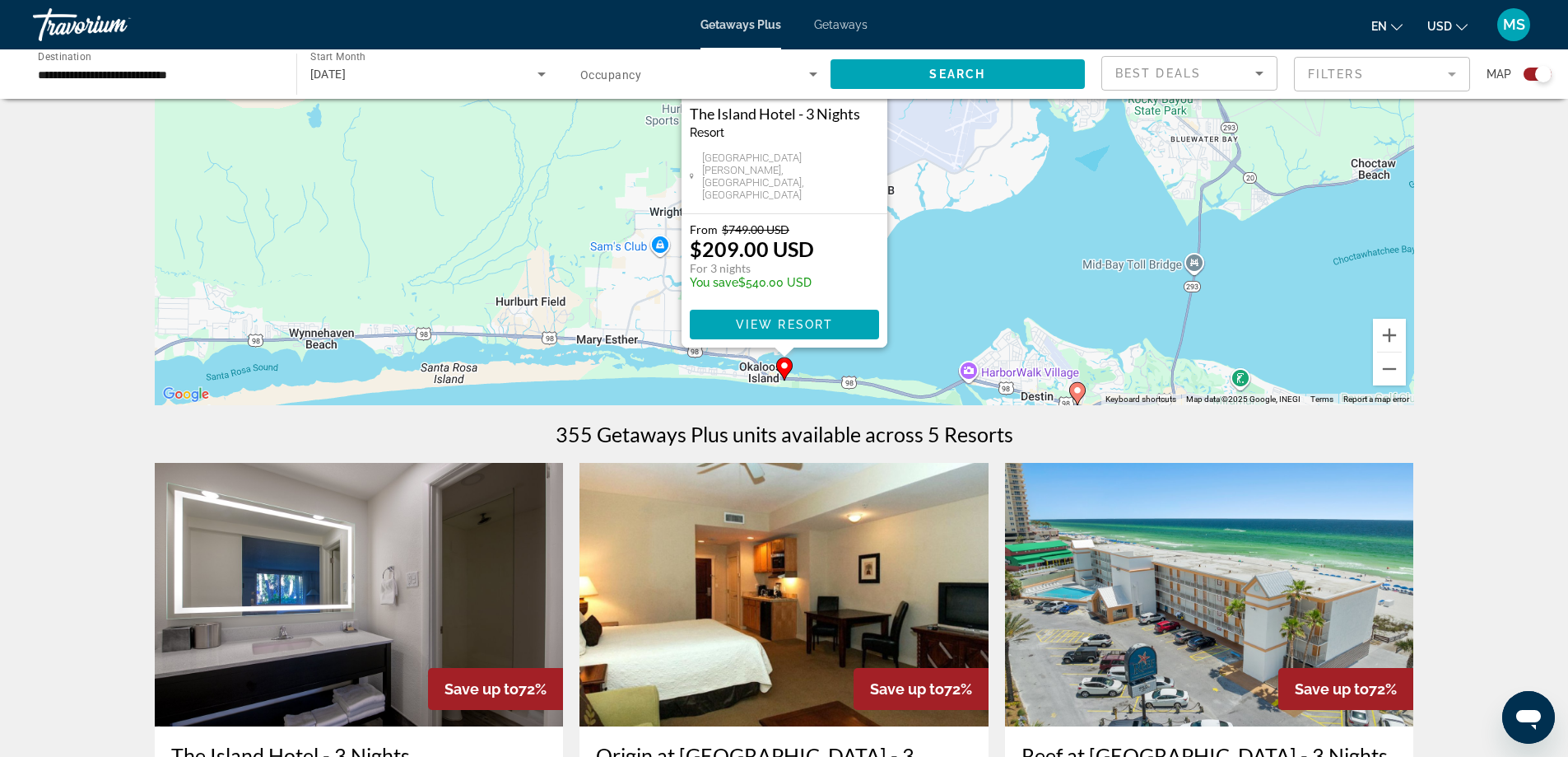
scroll to position [246, 0]
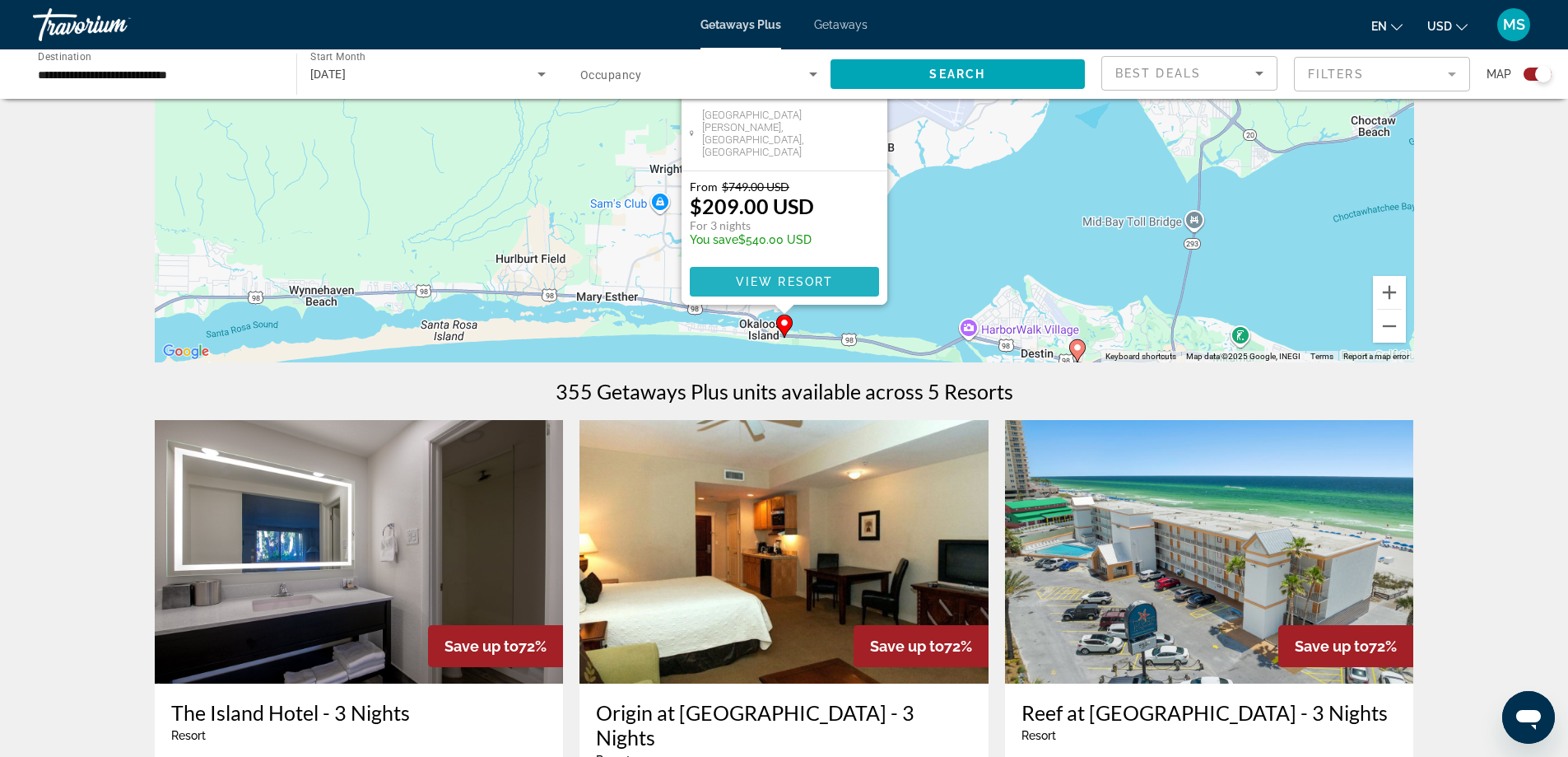
click at [769, 278] on span "View Resort" at bounding box center [784, 282] width 97 height 14
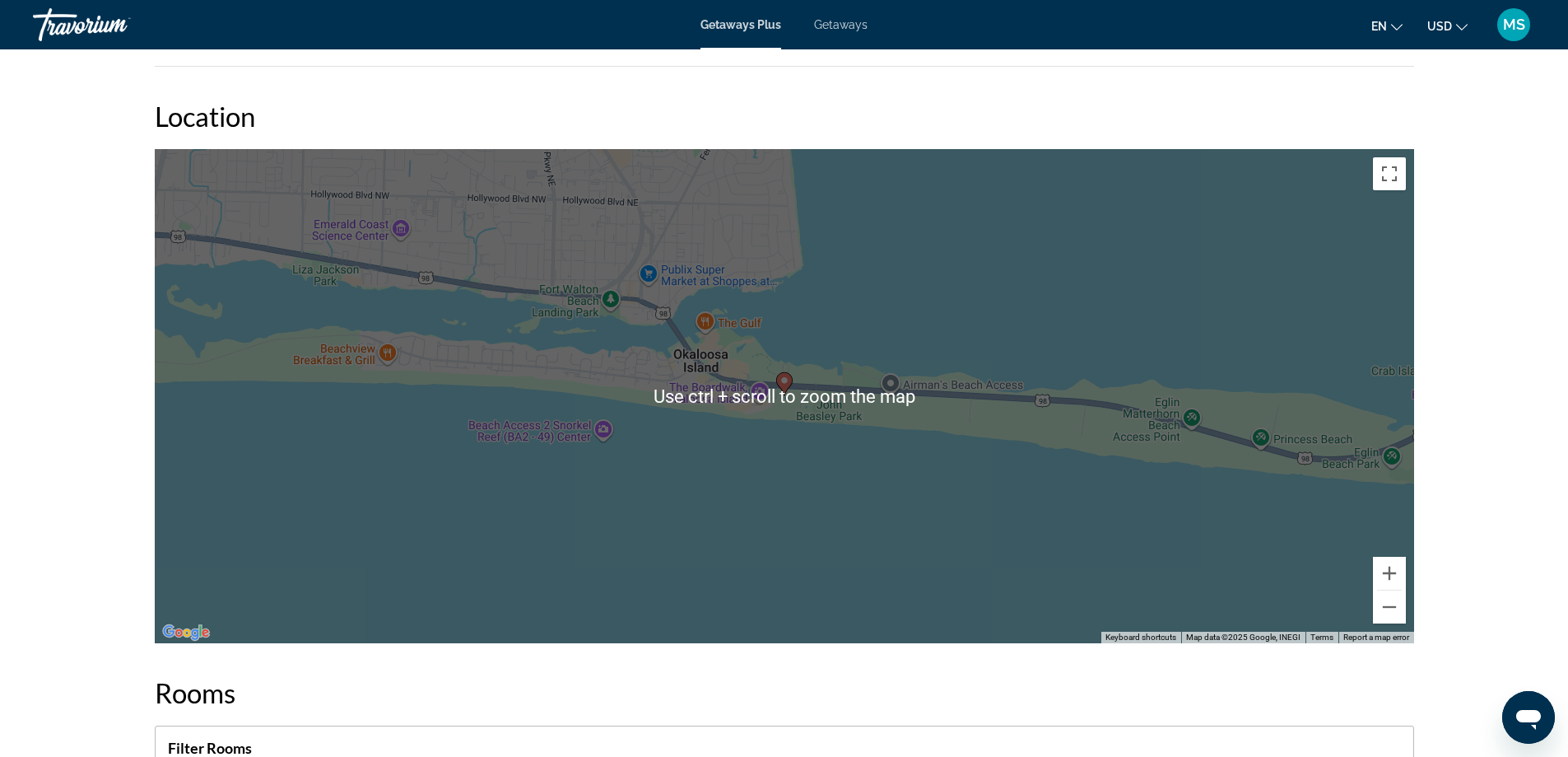
scroll to position [1811, 0]
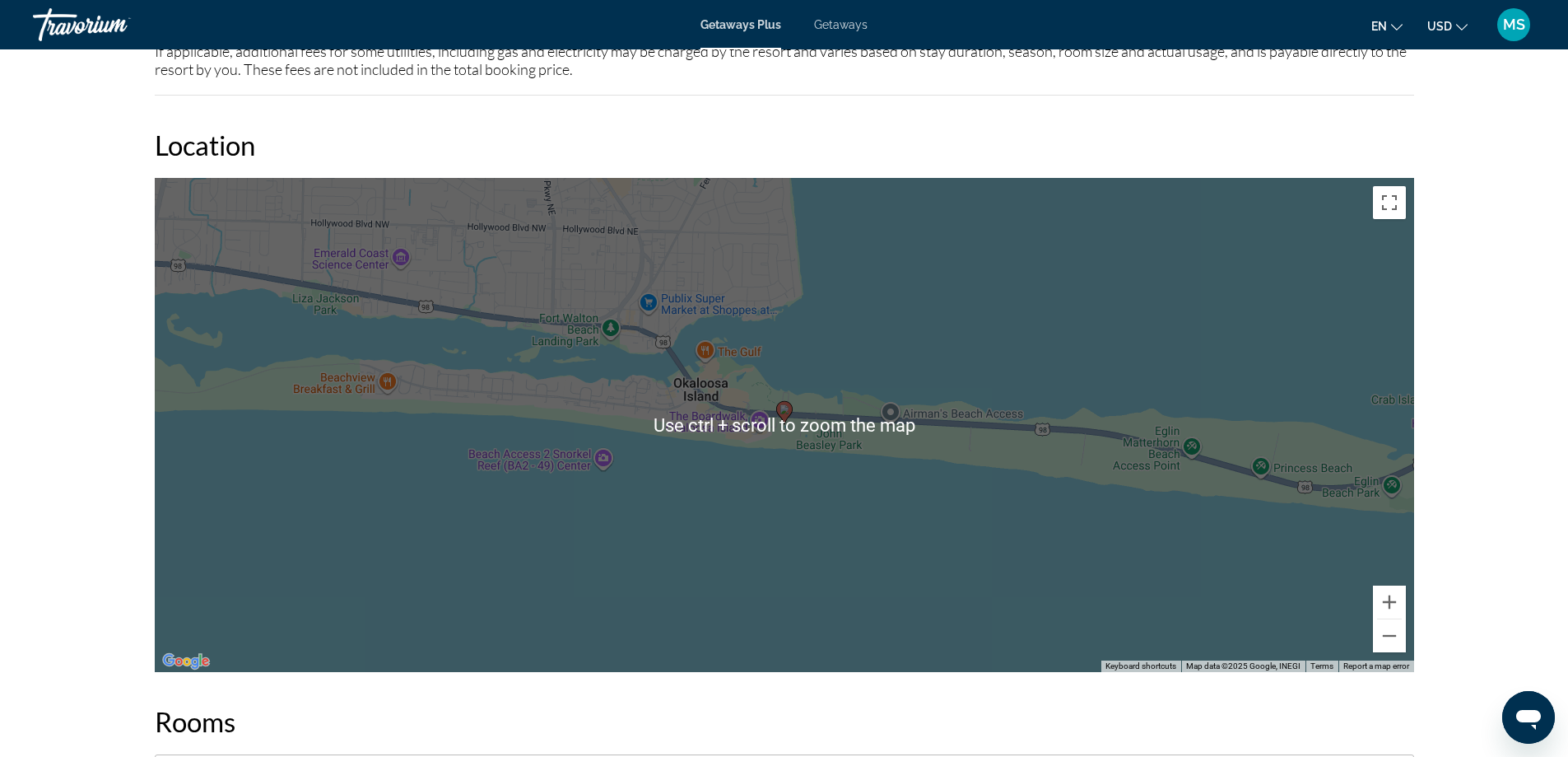
click at [746, 408] on div "To activate drag with keyboard, press Alt + Enter. Once in keyboard drag state,…" at bounding box center [784, 425] width 1259 height 494
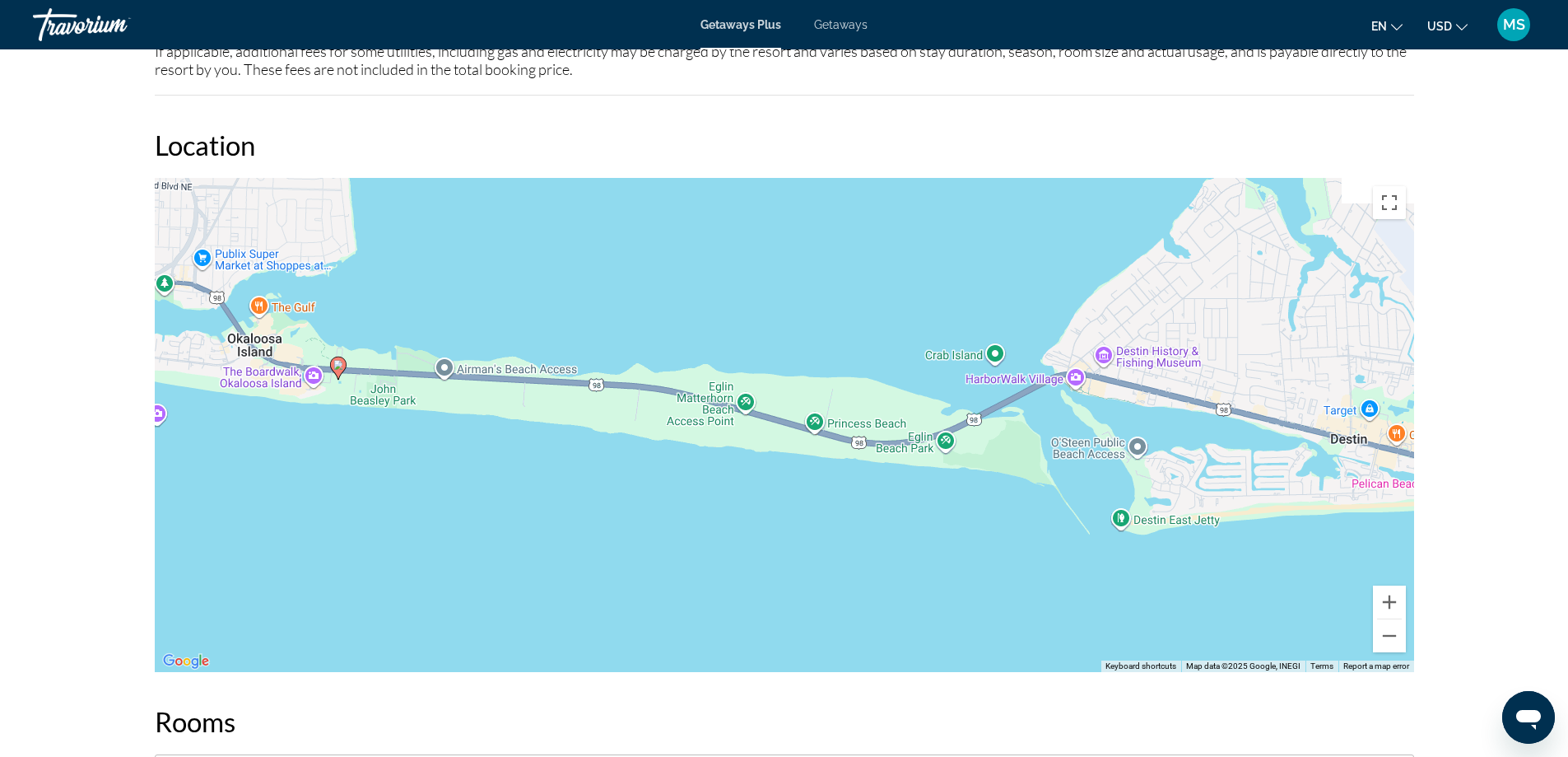
drag, startPoint x: 916, startPoint y: 425, endPoint x: 468, endPoint y: 378, distance: 450.5
click at [467, 379] on div "To activate drag with keyboard, press Alt + Enter. Once in keyboard drag state,…" at bounding box center [784, 425] width 1259 height 494
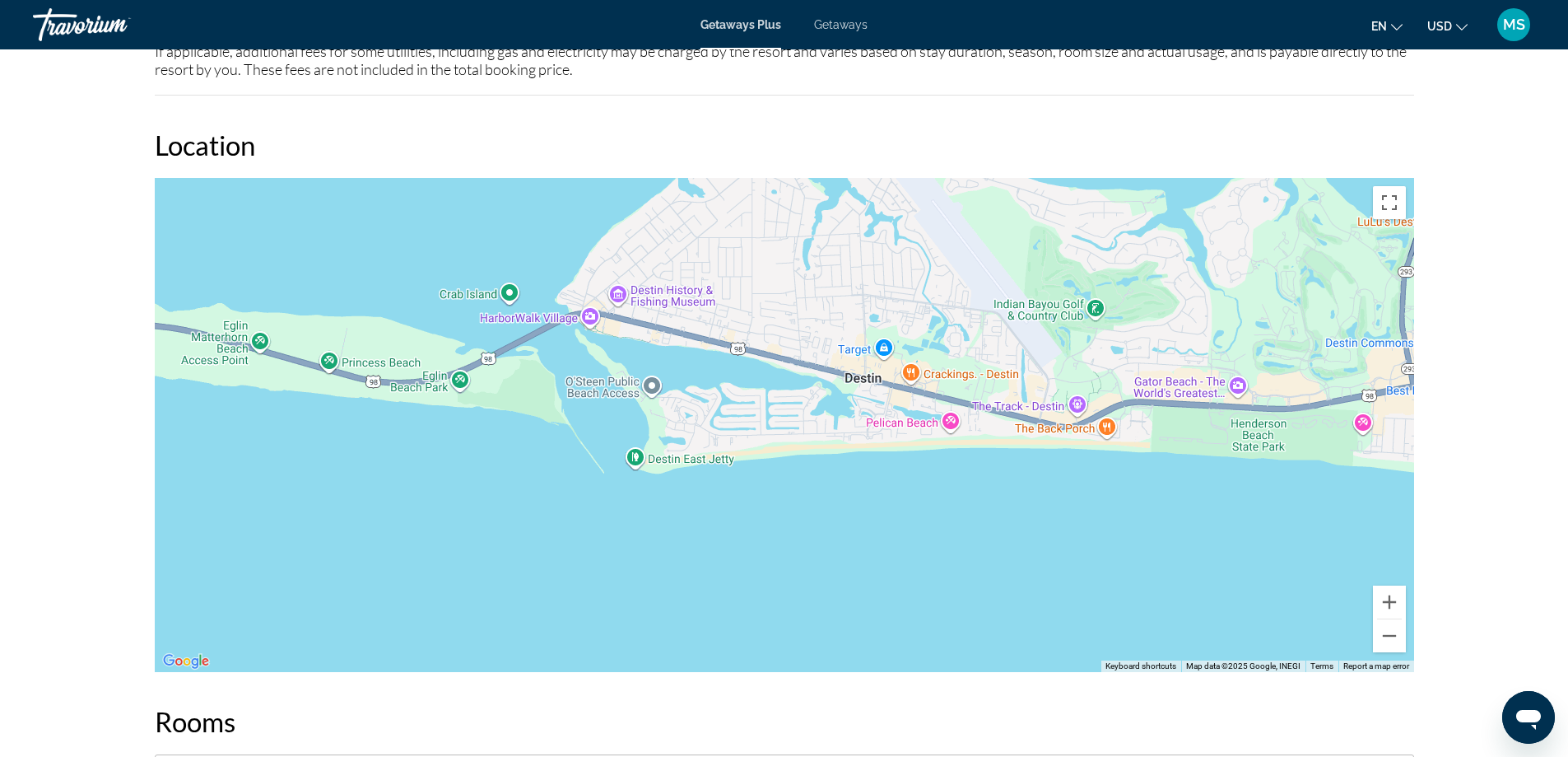
drag, startPoint x: 1132, startPoint y: 370, endPoint x: 645, endPoint y: 311, distance: 490.6
click at [645, 311] on div "To activate drag with keyboard, press Alt + Enter. Once in keyboard drag state,…" at bounding box center [784, 425] width 1259 height 494
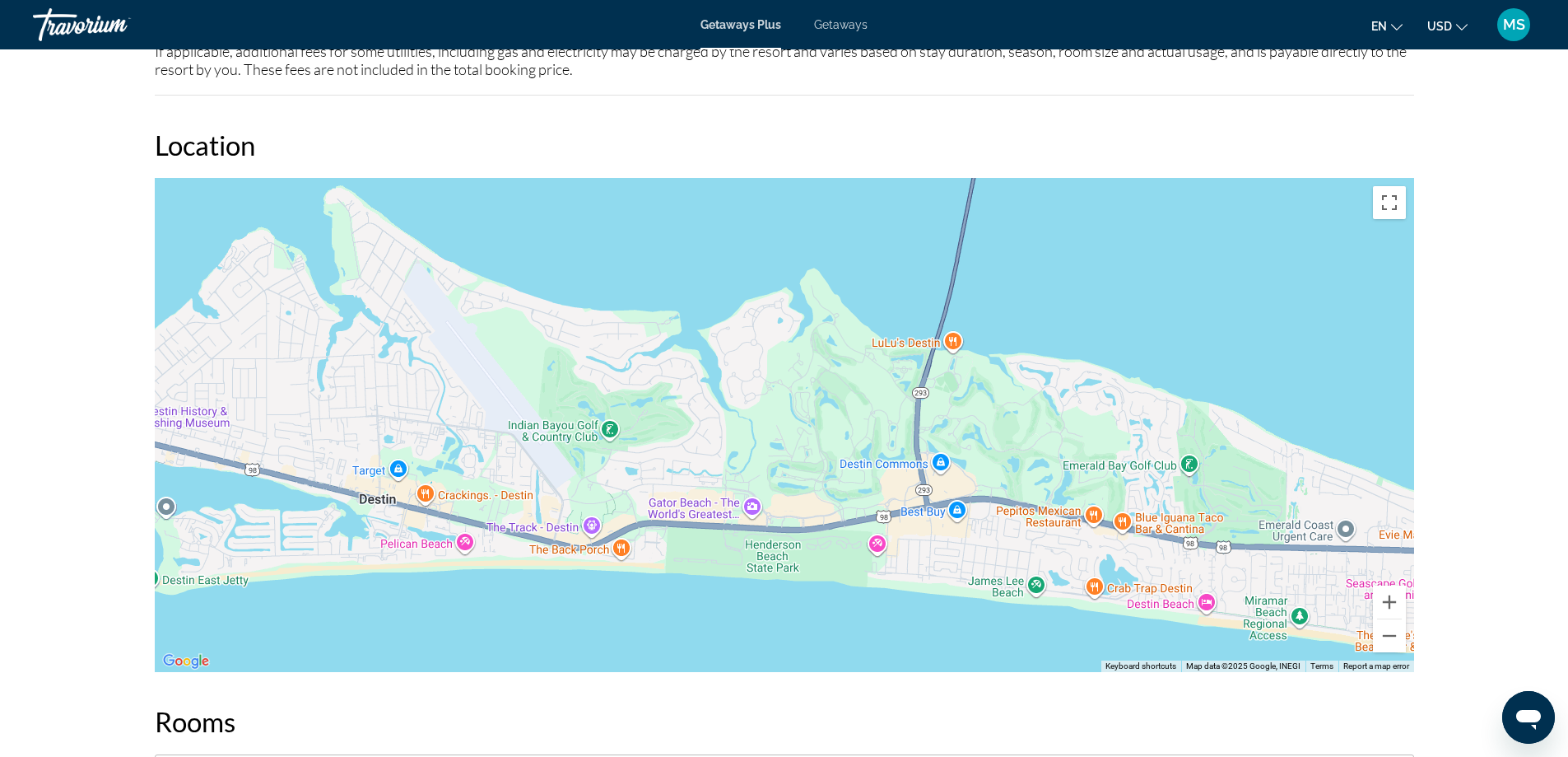
drag, startPoint x: 1190, startPoint y: 407, endPoint x: 708, endPoint y: 529, distance: 497.2
click at [708, 529] on div "To activate drag with keyboard, press Alt + Enter. Once in keyboard drag state,…" at bounding box center [784, 425] width 1259 height 494
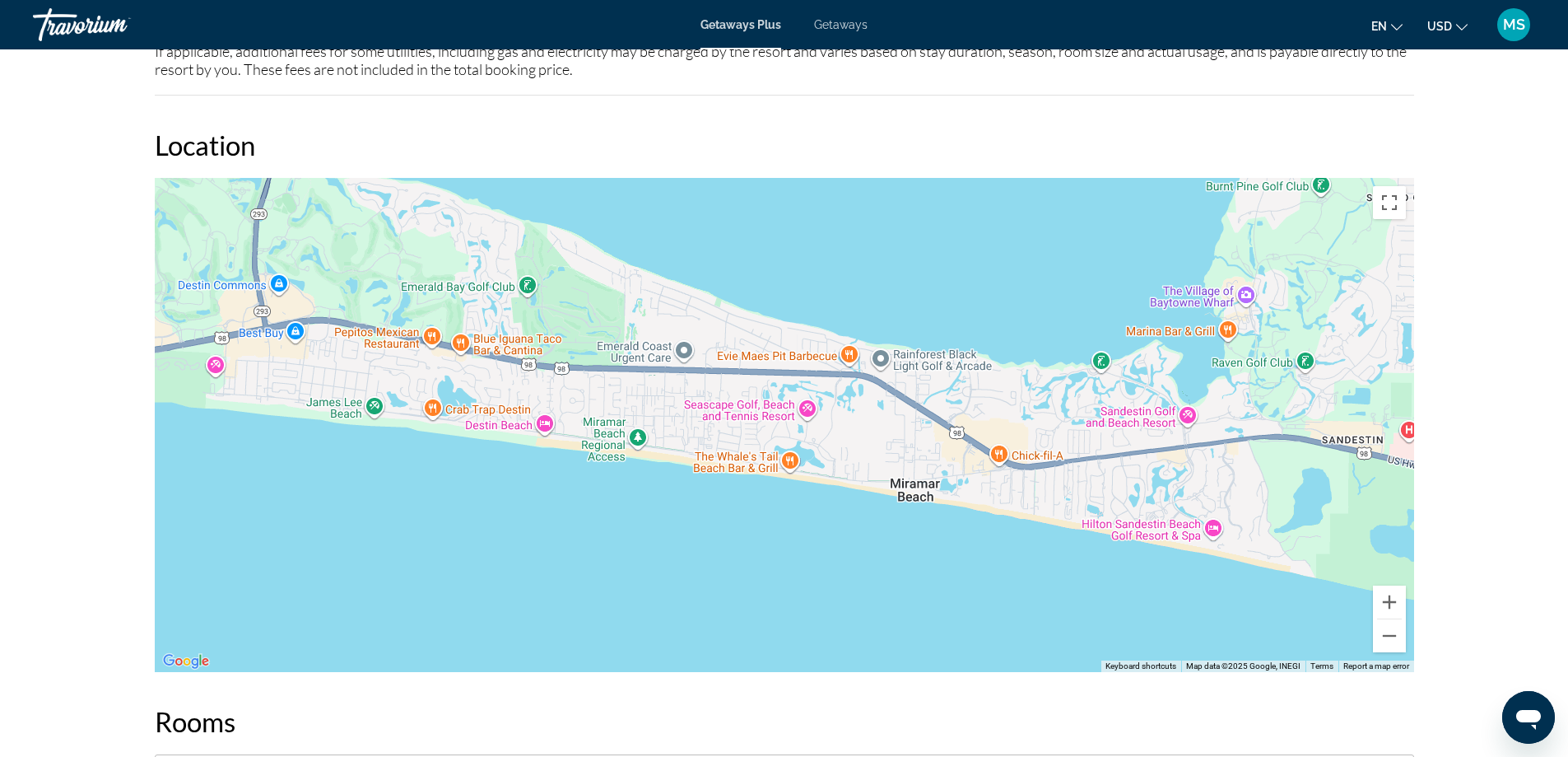
drag, startPoint x: 1286, startPoint y: 540, endPoint x: 610, endPoint y: 359, distance: 699.8
click at [610, 359] on div "Main content" at bounding box center [784, 425] width 1259 height 494
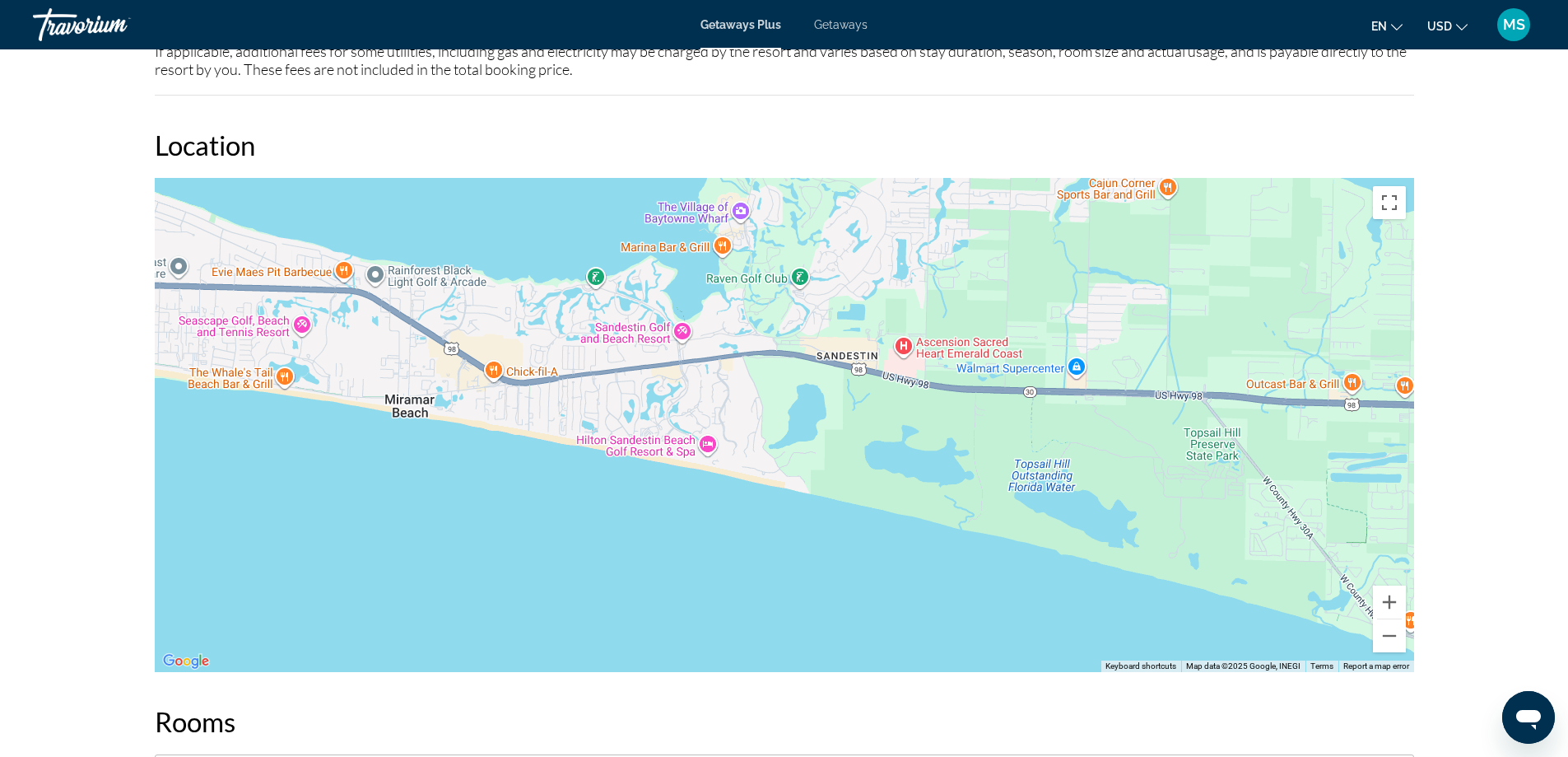
drag, startPoint x: 1252, startPoint y: 456, endPoint x: 756, endPoint y: 375, distance: 502.6
click at [756, 375] on div "Main content" at bounding box center [784, 425] width 1259 height 494
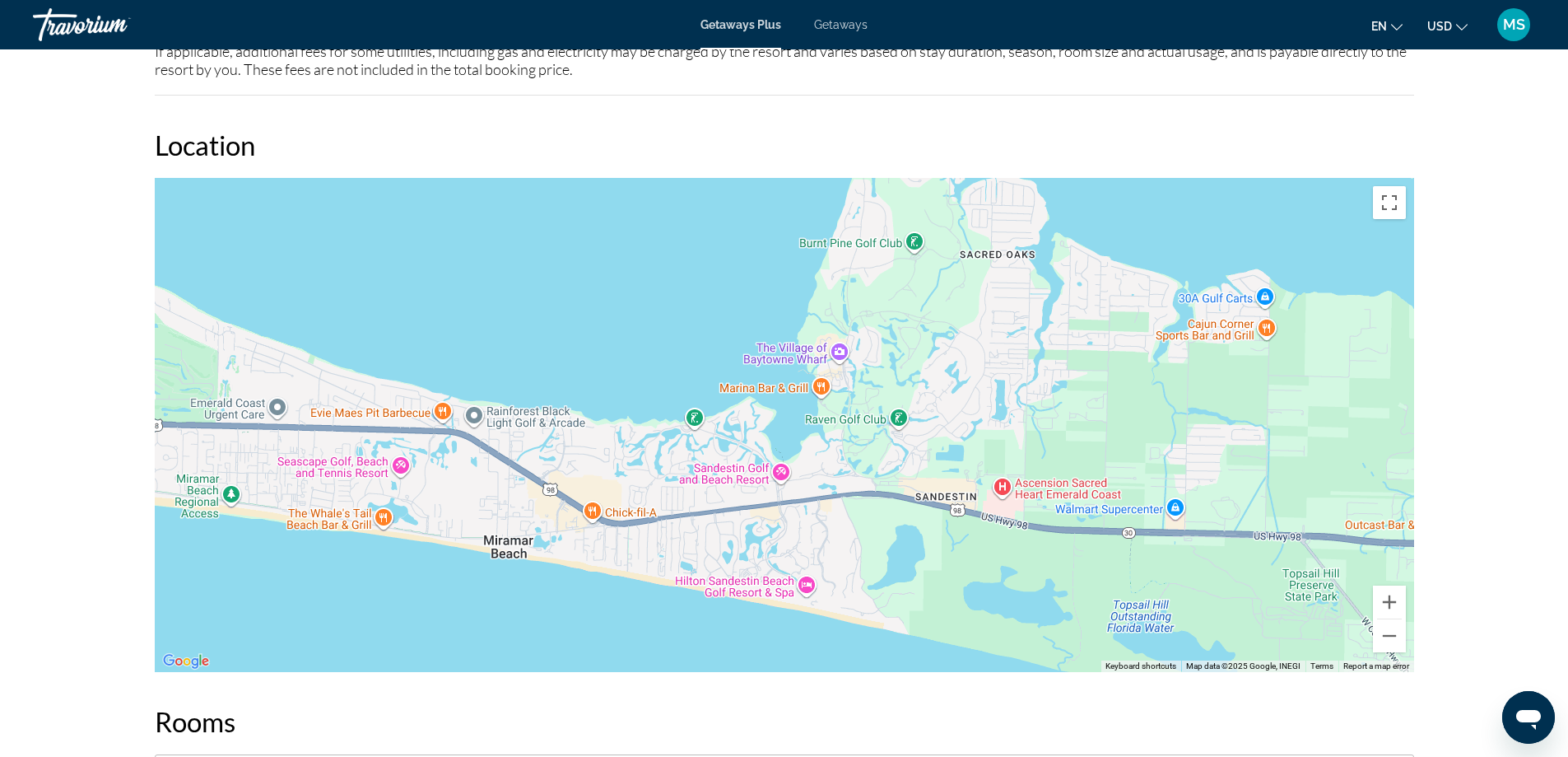
drag, startPoint x: 807, startPoint y: 379, endPoint x: 906, endPoint y: 517, distance: 169.8
click at [906, 517] on div "Main content" at bounding box center [784, 425] width 1259 height 494
click at [839, 352] on div "Main content" at bounding box center [784, 425] width 1259 height 494
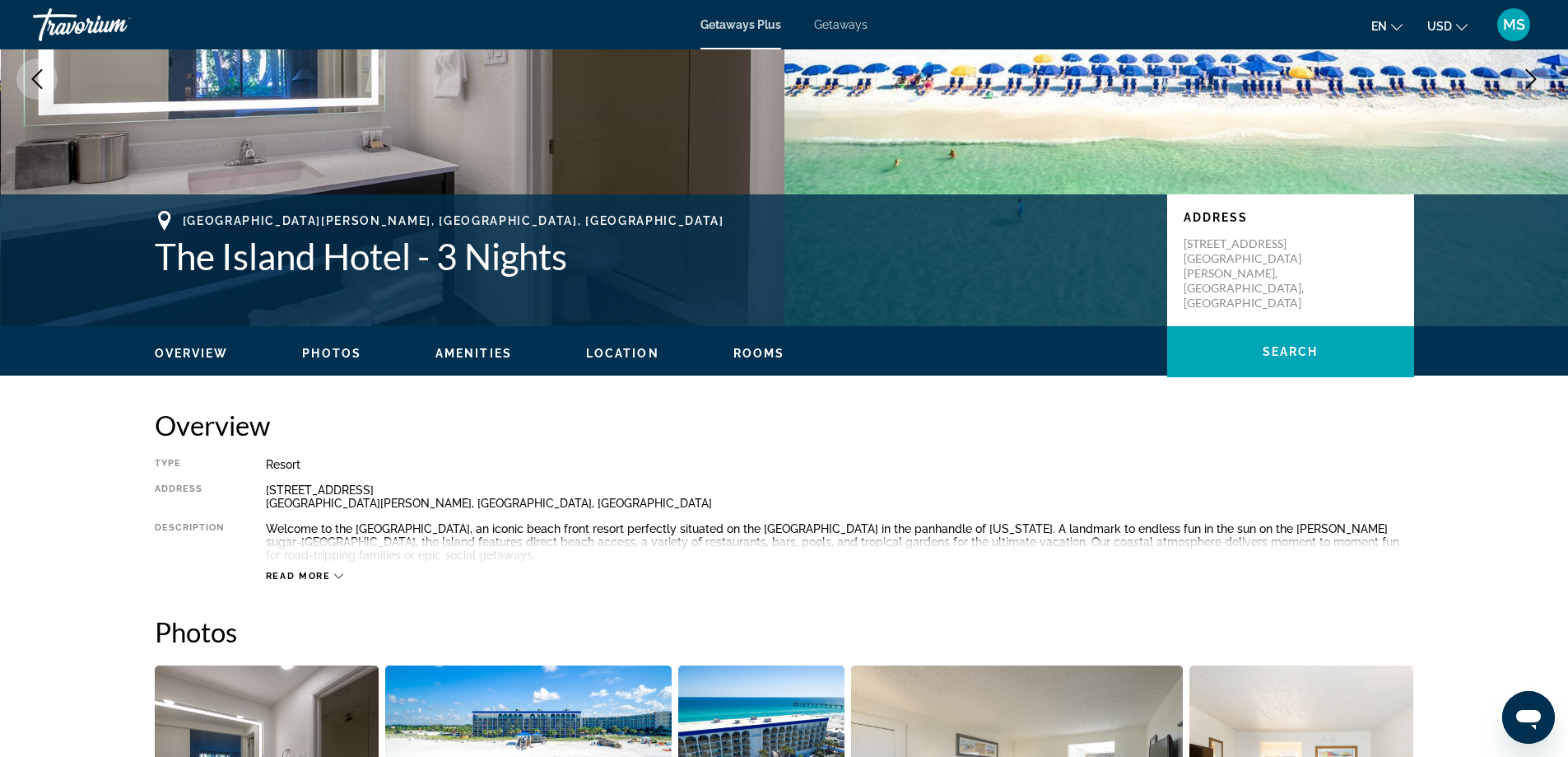
scroll to position [246, 0]
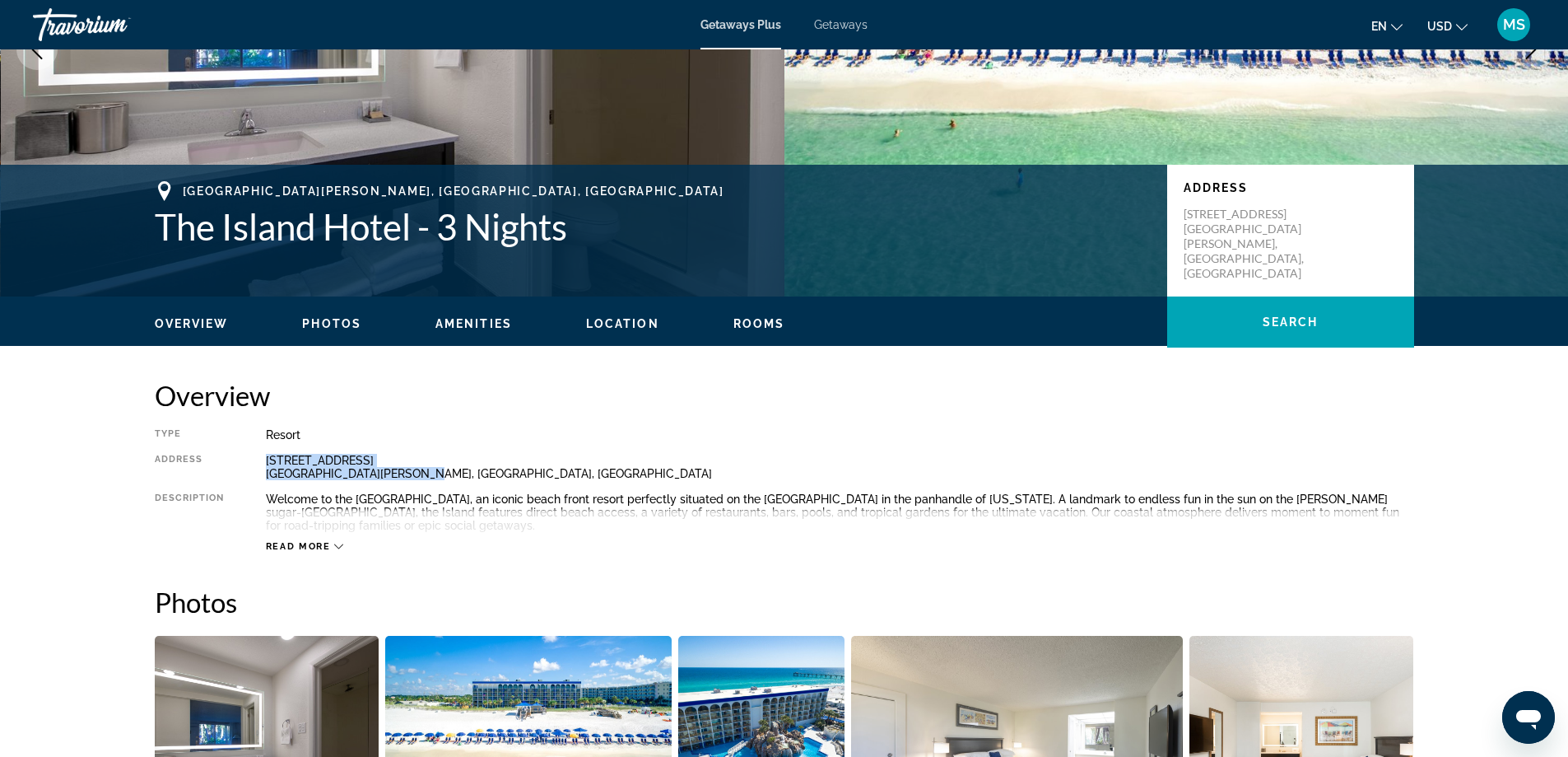
drag, startPoint x: 420, startPoint y: 473, endPoint x: 263, endPoint y: 459, distance: 157.6
click at [263, 459] on div "Type Resort All-Inclusive No All-Inclusive Address [STREET_ADDRESS][PERSON_NAME…" at bounding box center [784, 490] width 1259 height 125
copy div "[STREET_ADDRESS][PERSON_NAME]"
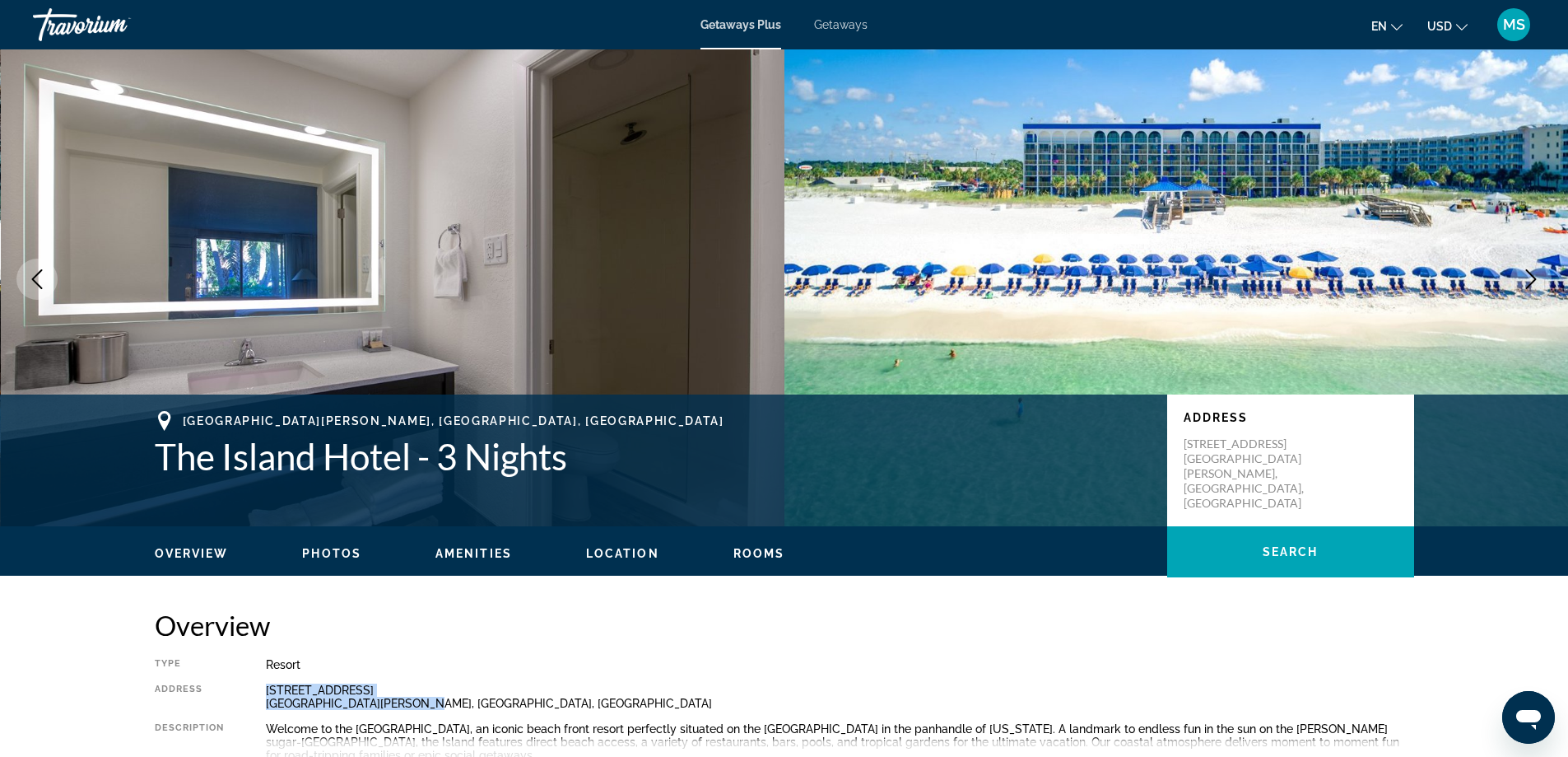
scroll to position [0, 0]
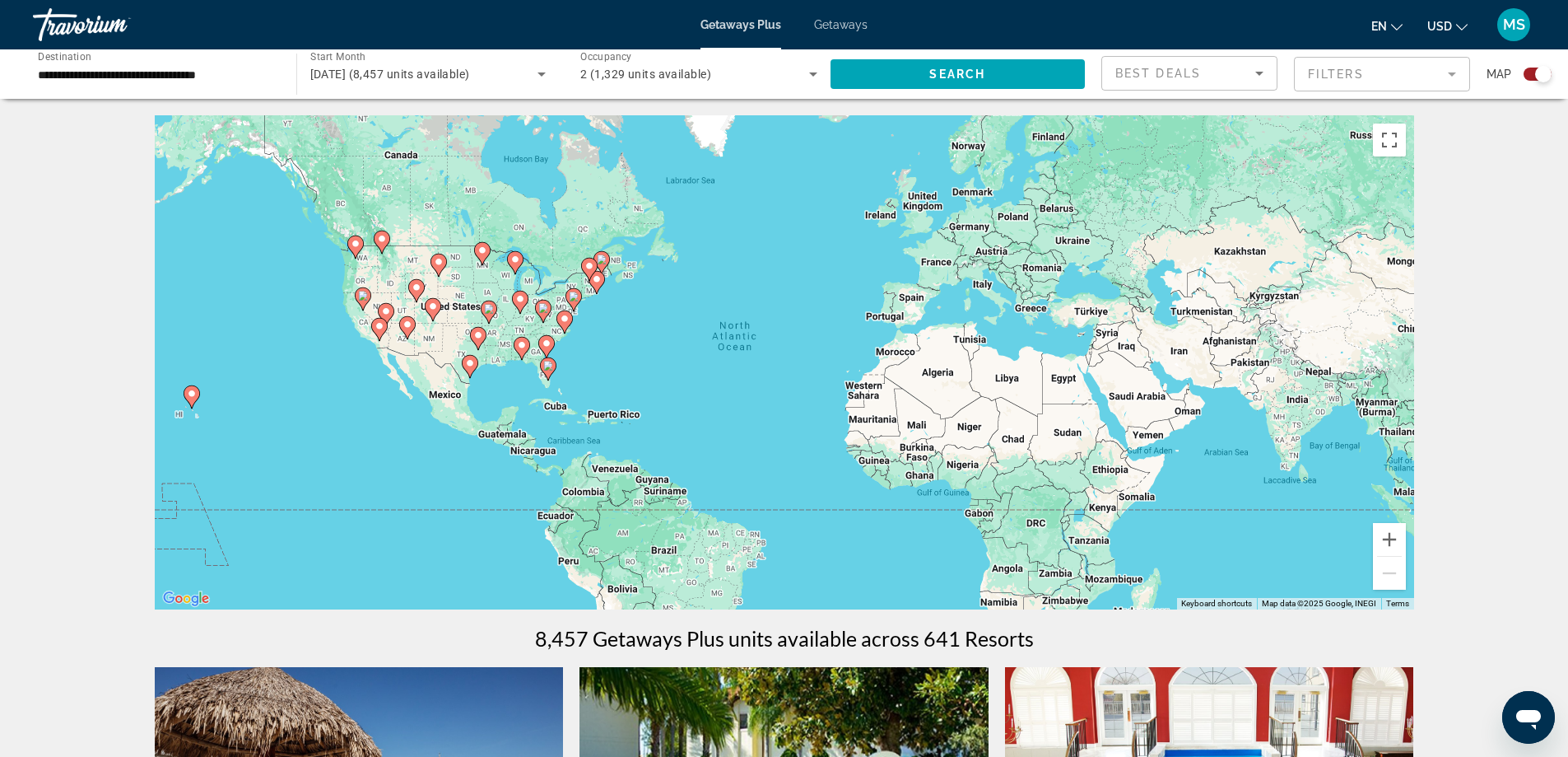
click at [516, 263] on image "Main content" at bounding box center [515, 259] width 10 height 10
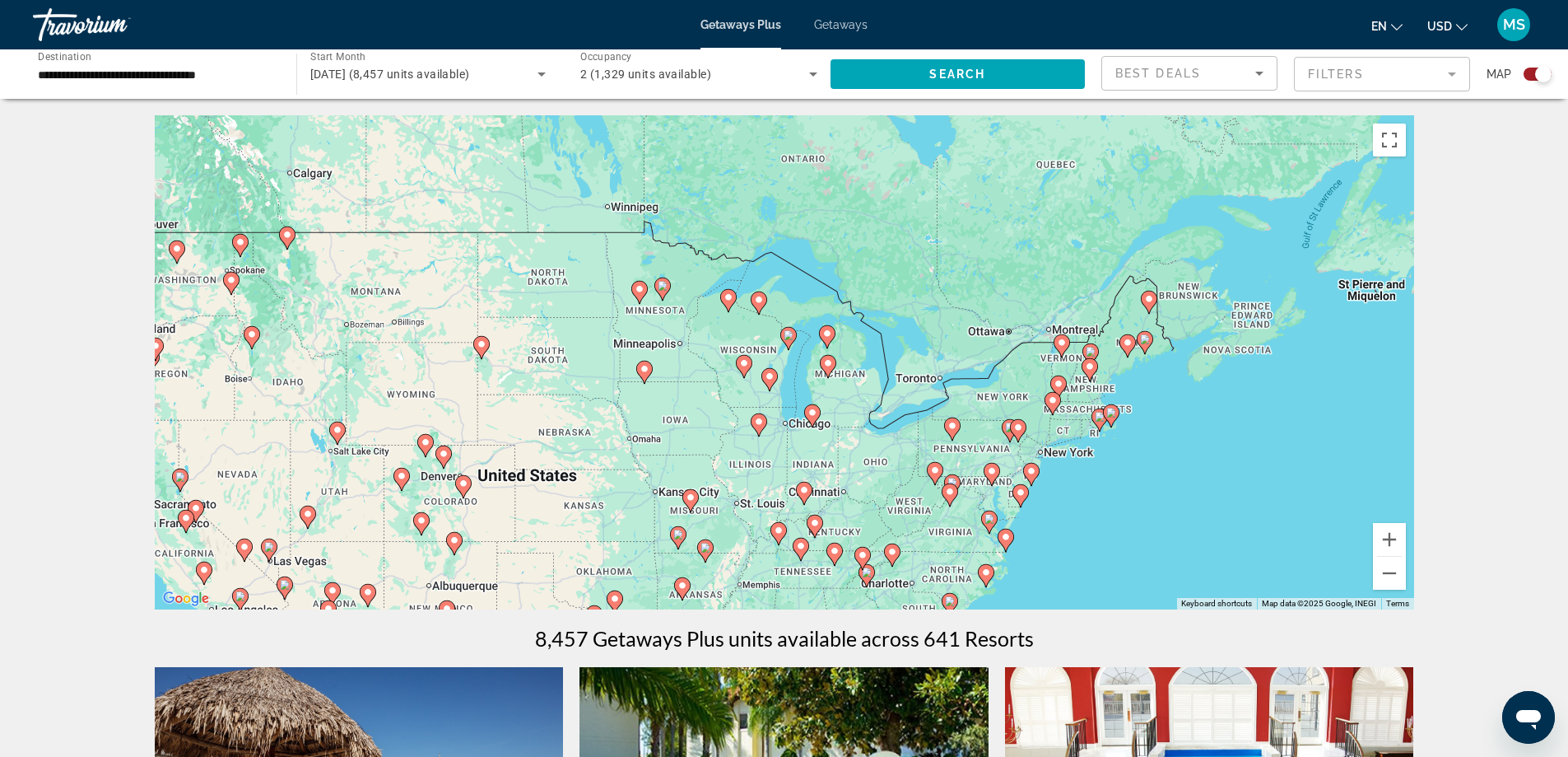
click at [787, 338] on image "Main content" at bounding box center [788, 335] width 10 height 10
type input "**********"
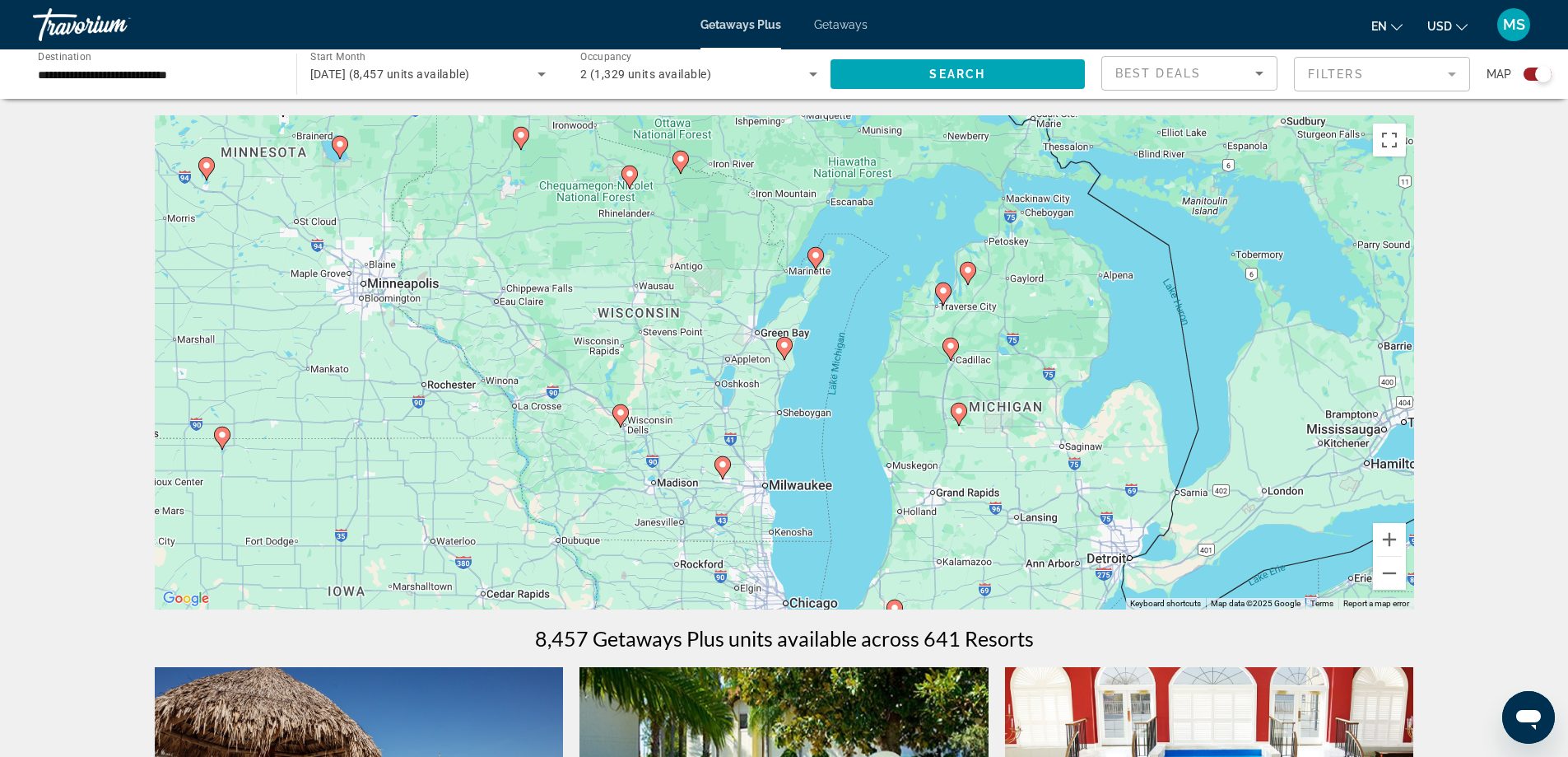
click at [814, 257] on image "Main content" at bounding box center [815, 255] width 10 height 10
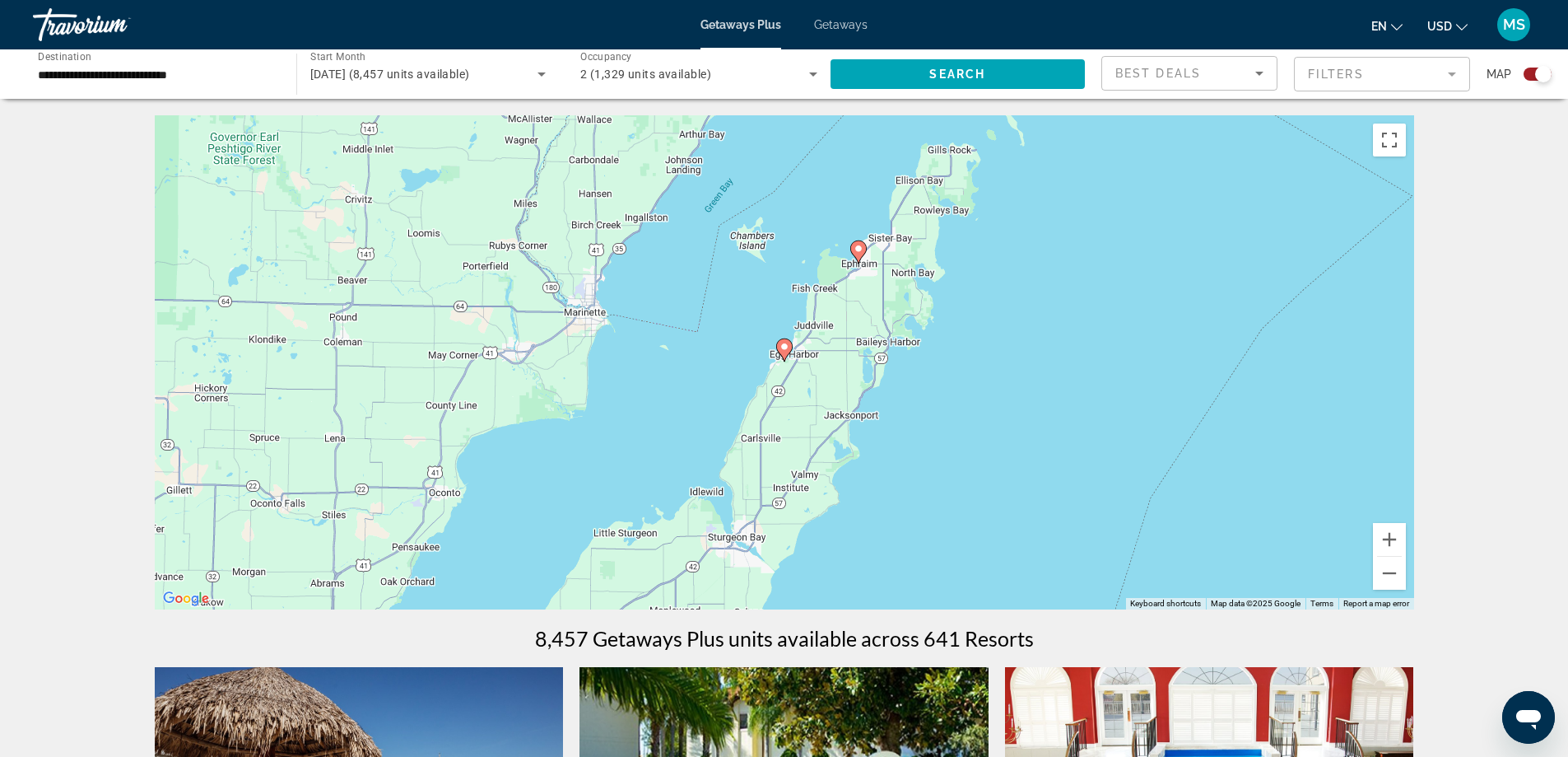
click at [783, 348] on image "Main content" at bounding box center [784, 347] width 10 height 10
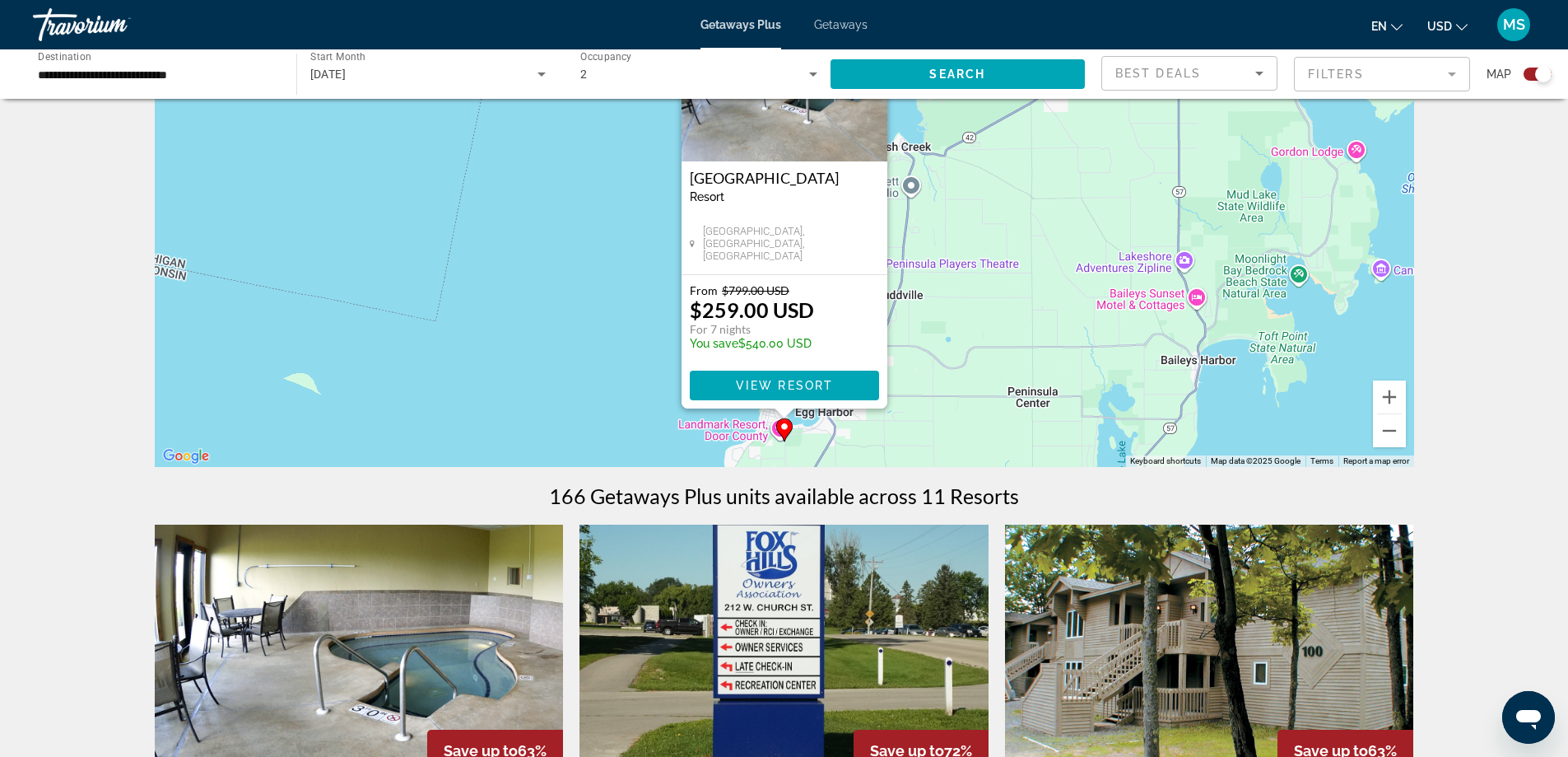
scroll to position [165, 0]
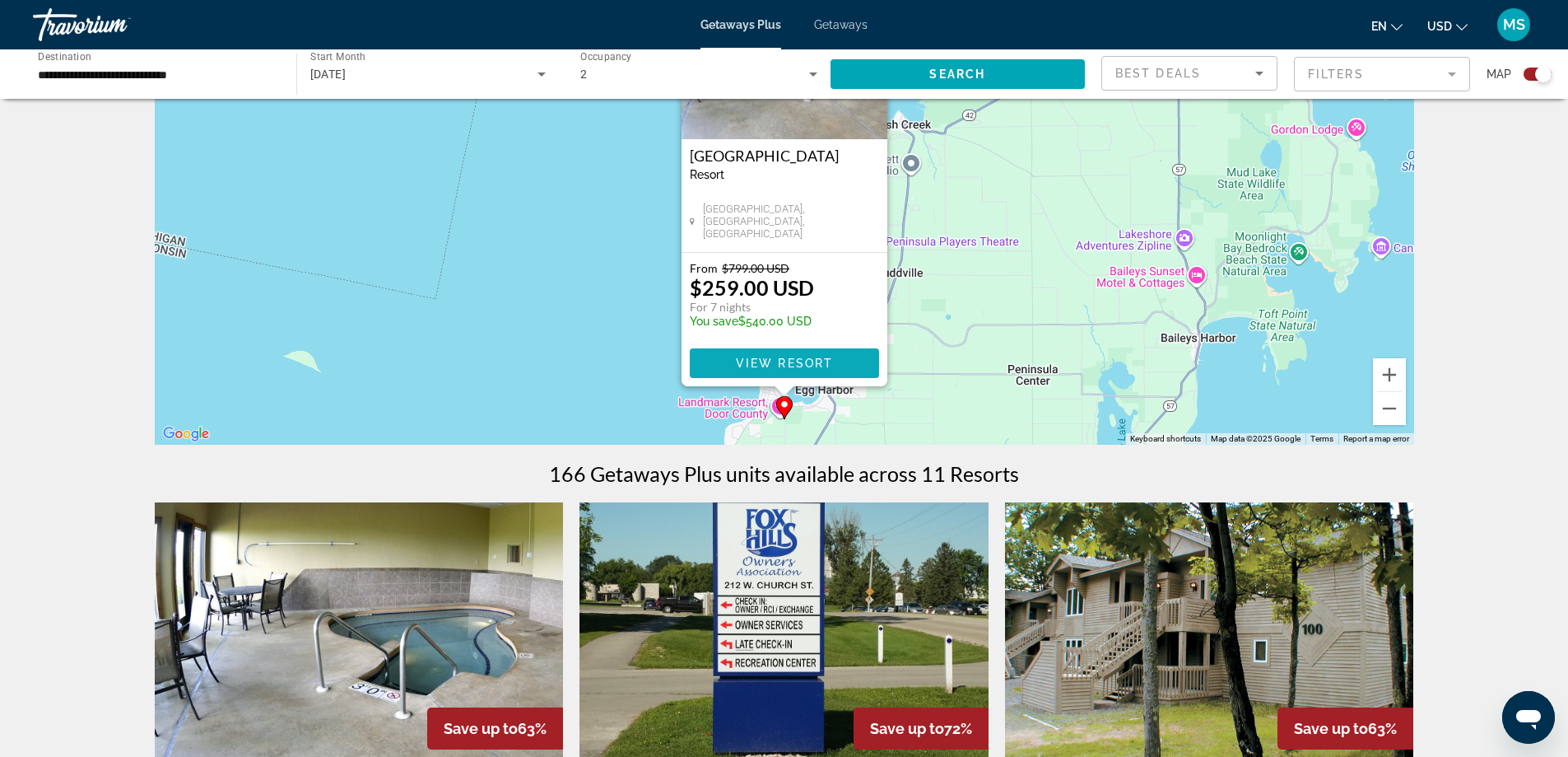
click at [769, 365] on span "View Resort" at bounding box center [784, 363] width 97 height 14
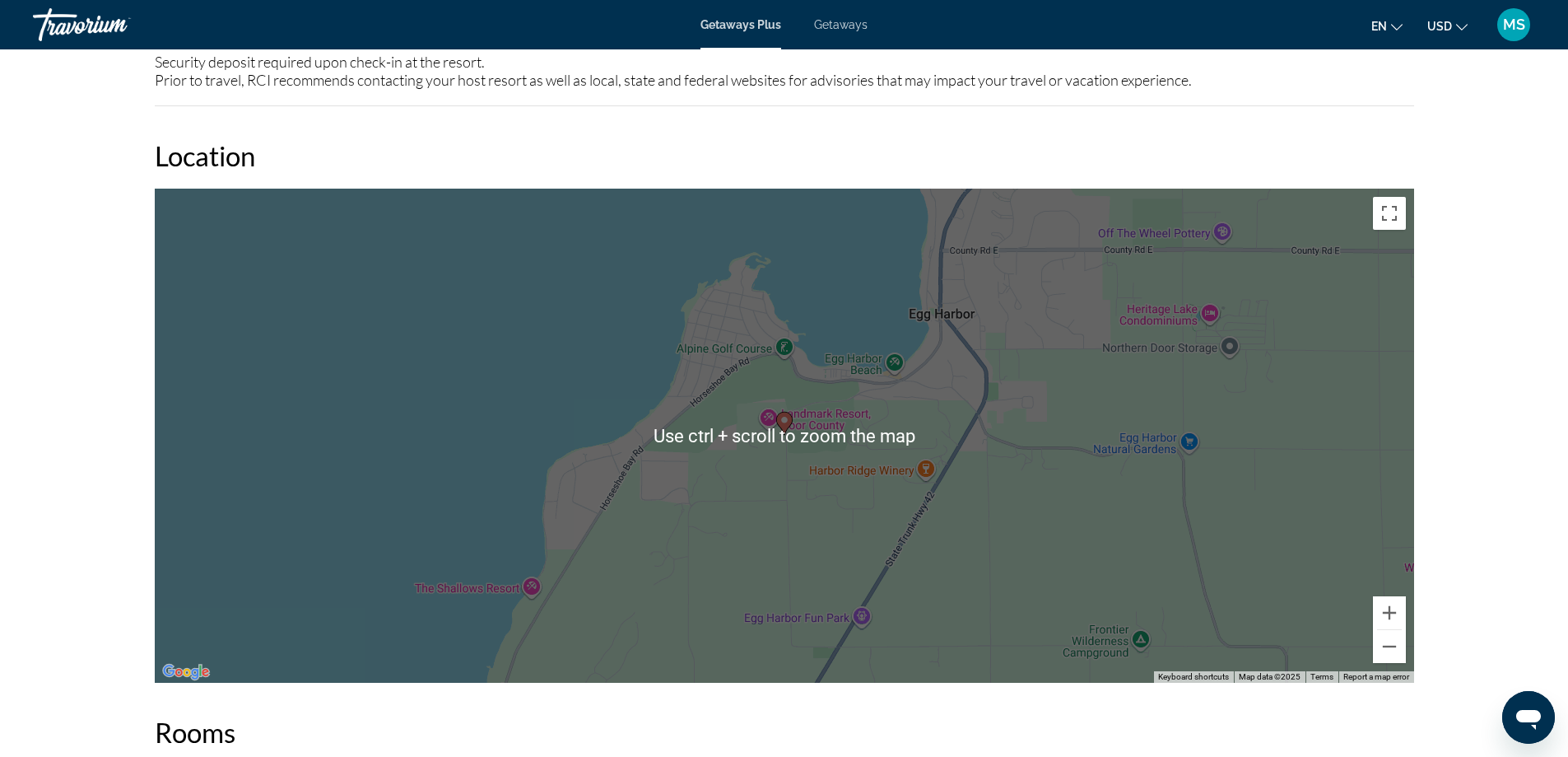
scroll to position [1811, 0]
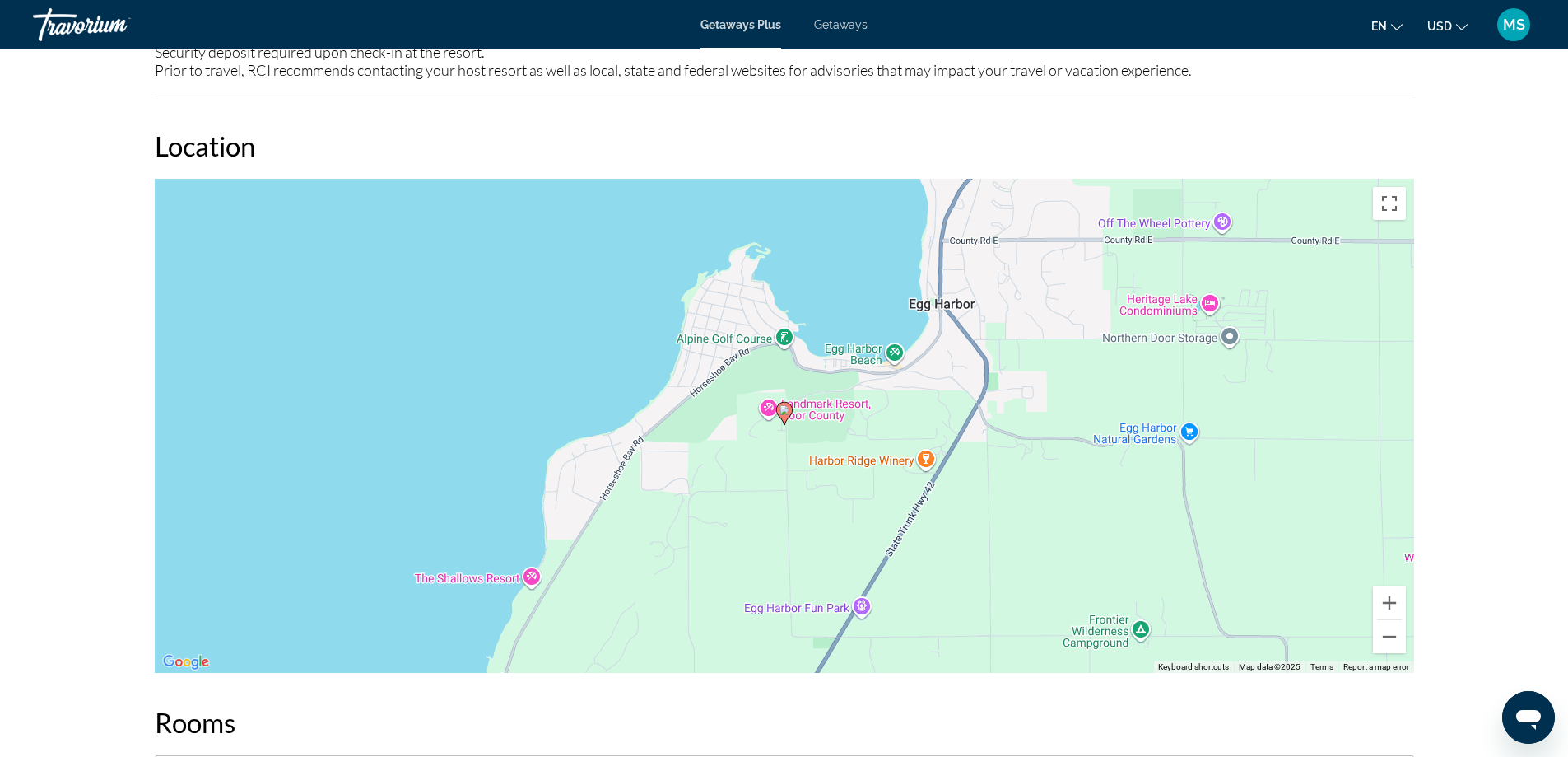
click at [783, 411] on image "Main content" at bounding box center [784, 410] width 10 height 10
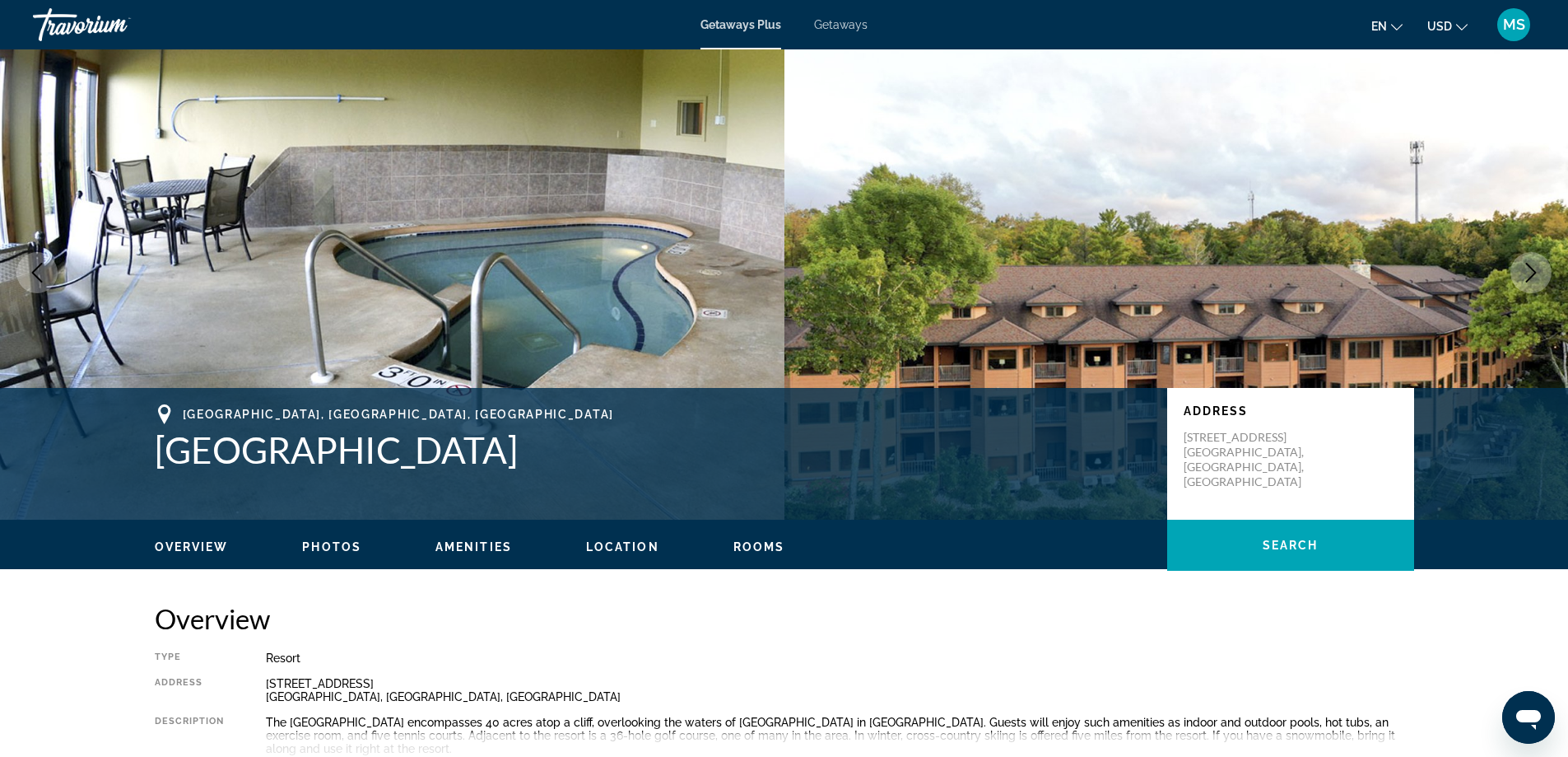
scroll to position [0, 0]
